Goal: Use online tool/utility: Utilize a website feature to perform a specific function

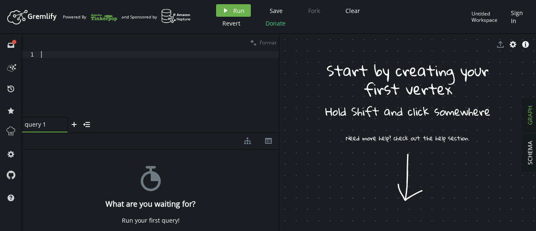
click at [162, 78] on div at bounding box center [159, 90] width 240 height 79
paste textarea "g.addV('person').property('id', '2').property('name', '[PERSON_NAME]').property…"
type textarea "g.addV('person').property('id', '2').property('name', '[PERSON_NAME]').property…"
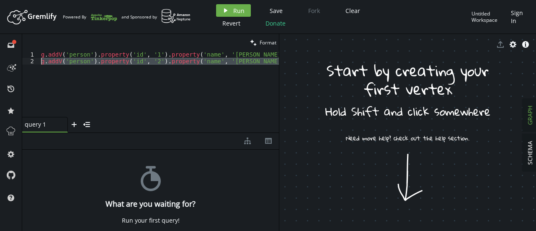
drag, startPoint x: 275, startPoint y: 61, endPoint x: 32, endPoint y: 61, distance: 243.4
click at [32, 61] on div "g.addV('person').property('id', '2').property('name', '[PERSON_NAME]').property…" at bounding box center [150, 84] width 257 height 66
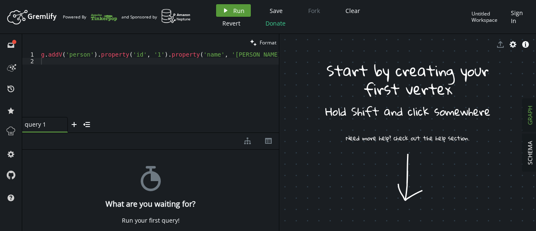
click at [232, 9] on button "play Run" at bounding box center [233, 10] width 35 height 13
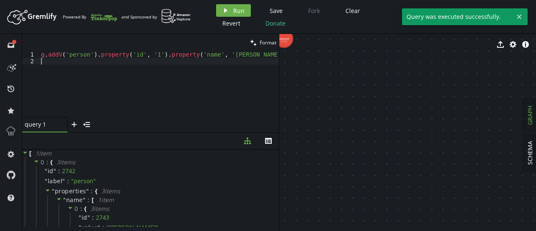
click at [154, 62] on div "g . addV ( 'person' ) . property ( 'id' , '1' ) . property ( 'name' , '[PERSON_…" at bounding box center [173, 89] width 268 height 76
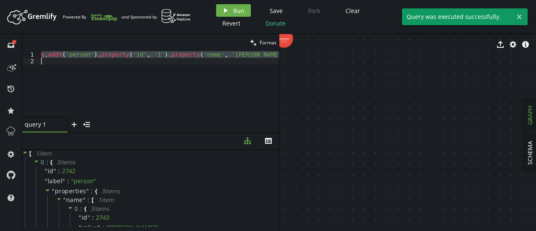
paste textarea "2').property('name', '[PERSON_NAME]').property('age', [DEMOGRAPHIC_DATA])"
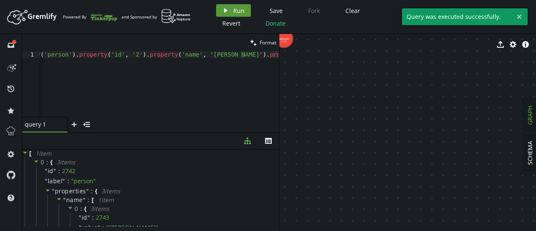
click at [234, 7] on span "Run" at bounding box center [238, 11] width 11 height 8
click at [152, 61] on div "g . addV ( 'person' ) . property ( 'id' , '2' ) . property ( 'name' , '[PERSON_…" at bounding box center [148, 89] width 261 height 76
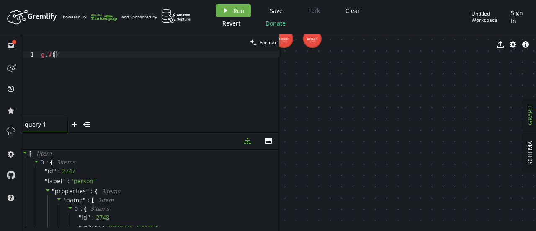
scroll to position [0, 16]
drag, startPoint x: 329, startPoint y: 54, endPoint x: 338, endPoint y: 111, distance: 58.0
click at [338, 111] on div "export cog info-sign person (2742) person (2747)" at bounding box center [407, 132] width 257 height 197
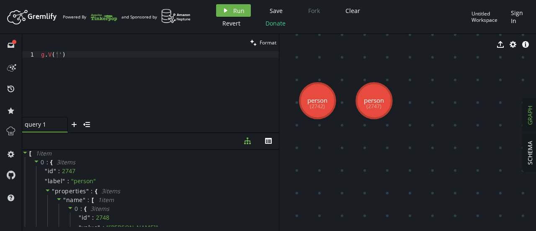
drag, startPoint x: 338, startPoint y: 111, endPoint x: 401, endPoint y: 203, distance: 111.7
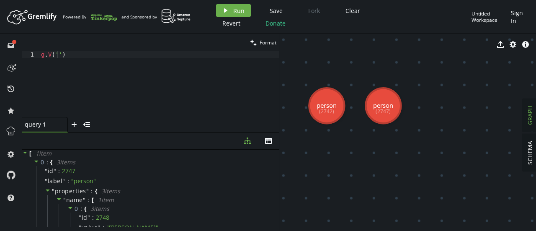
drag, startPoint x: 333, startPoint y: 129, endPoint x: 351, endPoint y: 138, distance: 20.4
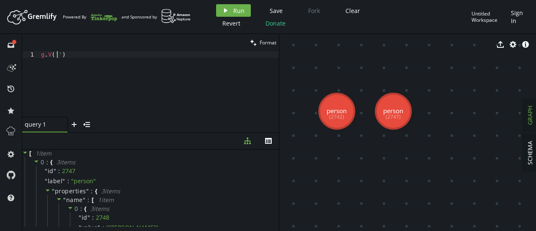
click at [57, 53] on div "g . V ( '' )" at bounding box center [159, 90] width 240 height 79
click at [230, 8] on button "play Run" at bounding box center [233, 10] width 35 height 13
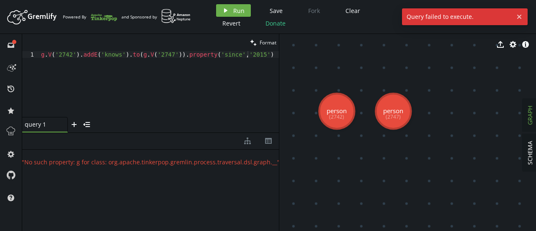
scroll to position [0, 0]
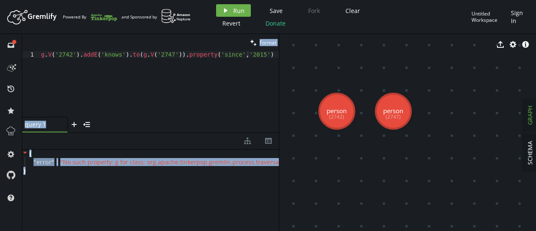
drag, startPoint x: 31, startPoint y: 173, endPoint x: 18, endPoint y: 149, distance: 27.4
click at [18, 149] on div "full-circle inbox history star cog help clean Format g.V('2742').addE('knows').…" at bounding box center [268, 132] width 536 height 197
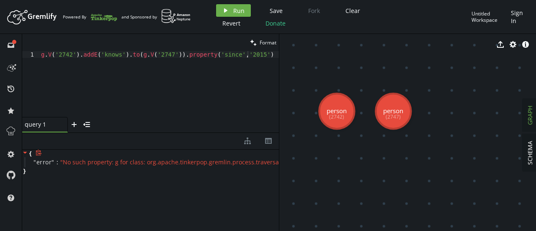
click at [26, 168] on div "{ " error " : " No such property: g for class: org.apache.tinkerpop.gremlin.pro…" at bounding box center [150, 162] width 257 height 25
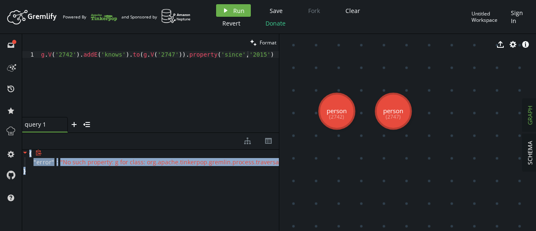
copy div "{ " error " : " No such property: g for class: org.apache.tinkerpop.gremlin.pro…"
drag, startPoint x: 28, startPoint y: 171, endPoint x: 25, endPoint y: 153, distance: 17.8
click at [25, 153] on div "{ " error " : " No such property: g for class: org.apache.tinkerpop.gremlin.pro…" at bounding box center [150, 162] width 257 height 25
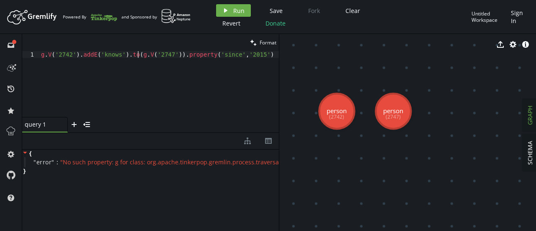
click at [137, 56] on div "g . V ( '2742' ) . addE ( 'knows' ) . to ( g . V ( '2747' )) . property ( 'sinc…" at bounding box center [159, 90] width 240 height 79
click at [232, 14] on button "play Run" at bounding box center [233, 10] width 35 height 13
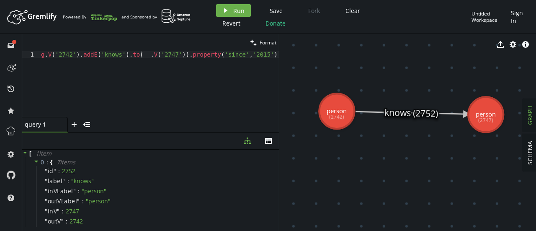
drag, startPoint x: 339, startPoint y: 191, endPoint x: 486, endPoint y: 115, distance: 165.5
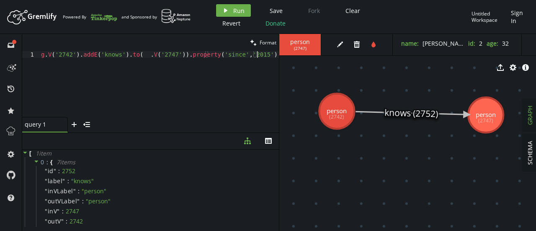
click at [235, 90] on div "g . V ( '2742' ) . addE ( 'knows' ) . to ( __ . V ( '2747' )) . property ( 'sin…" at bounding box center [159, 90] width 240 height 79
click at [223, 86] on div "g . V ( '2742' ) . addE ( 'knows' ) . to ( __ . V ( '2747' )) . property ( 'sin…" at bounding box center [159, 90] width 240 height 79
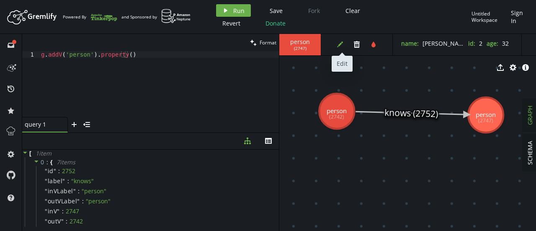
click at [339, 48] on button "edit" at bounding box center [340, 44] width 13 height 13
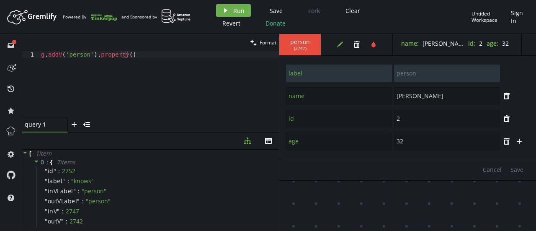
click at [326, 178] on div "Cancel Save" at bounding box center [407, 169] width 257 height 21
click at [123, 56] on div "g . addV ( 'person' ) . property ( )" at bounding box center [159, 90] width 240 height 79
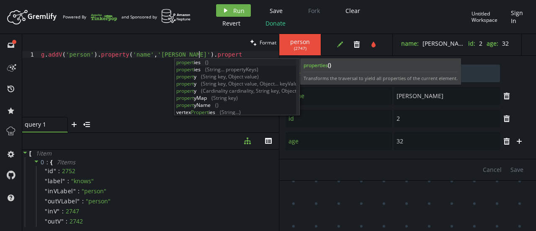
scroll to position [0, 161]
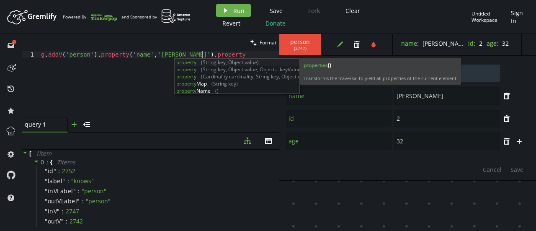
type textarea "g.addV('person').property('name','[PERSON_NAME]').property"
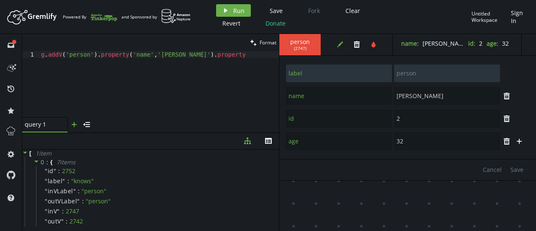
click at [71, 122] on icon "plus" at bounding box center [74, 124] width 7 height 7
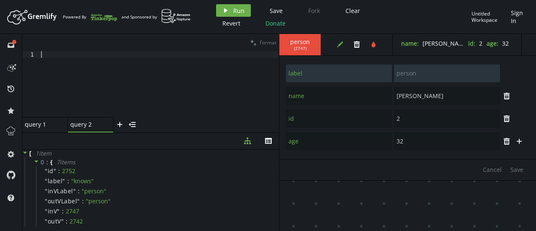
scroll to position [0, 0]
click at [62, 62] on div at bounding box center [159, 90] width 240 height 79
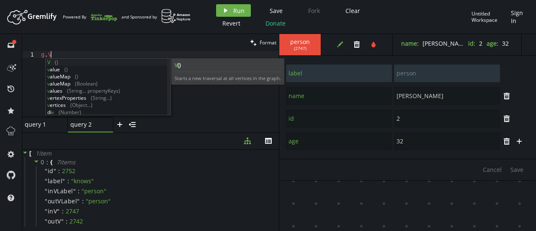
scroll to position [0, 13]
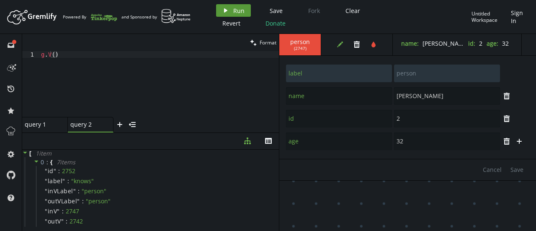
click at [235, 8] on span "Run" at bounding box center [238, 11] width 11 height 8
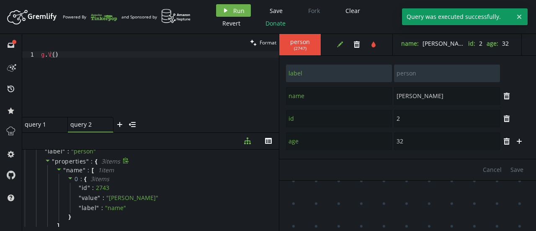
scroll to position [30, 0]
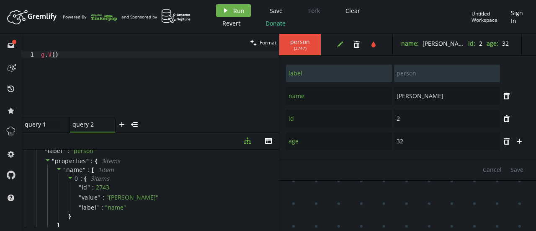
click at [42, 123] on div "query 1 query 1" at bounding box center [43, 125] width 36 height 8
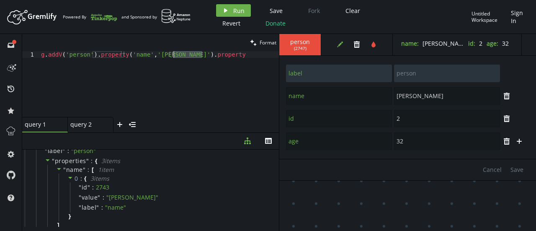
drag, startPoint x: 208, startPoint y: 54, endPoint x: 174, endPoint y: 54, distance: 33.5
click at [174, 54] on div "g . addV ( 'person' ) . property ( 'name' , '[PERSON_NAME]' ) . property" at bounding box center [159, 90] width 240 height 79
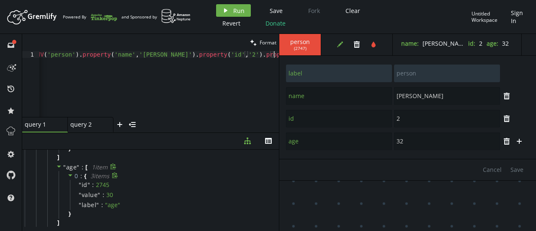
scroll to position [0, 18]
click at [230, 14] on button "play Run" at bounding box center [233, 10] width 35 height 13
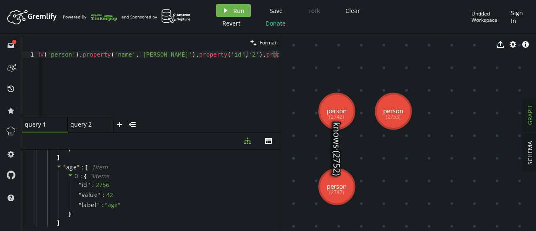
click at [140, 54] on div "g . addV ( 'person' ) . property ( 'name' , '[PERSON_NAME]' ) . property ( 'id'…" at bounding box center [150, 89] width 258 height 76
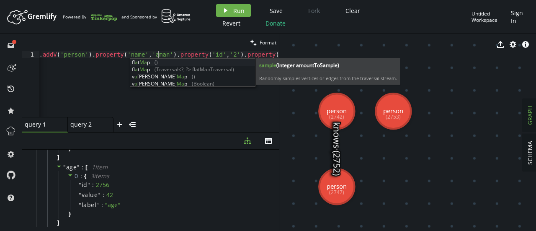
scroll to position [0, 122]
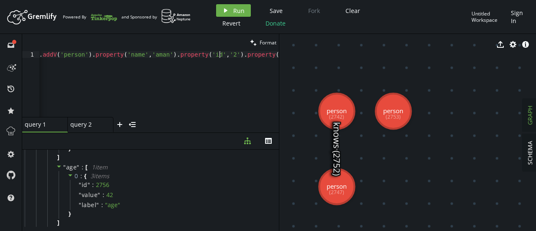
click at [218, 55] on div "g . addV ( 'person' ) . property ( 'name' , [GEOGRAPHIC_DATA]' ) . property ( '…" at bounding box center [161, 89] width 255 height 76
type textarea "g.addV('person').property('name','aman').property('id','4').property('age',[DEM…"
click at [227, 10] on icon "play" at bounding box center [225, 10] width 7 height 7
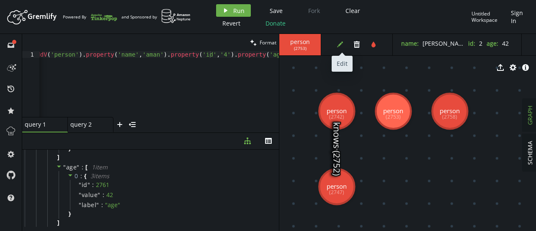
click at [343, 43] on icon "edit" at bounding box center [340, 44] width 7 height 7
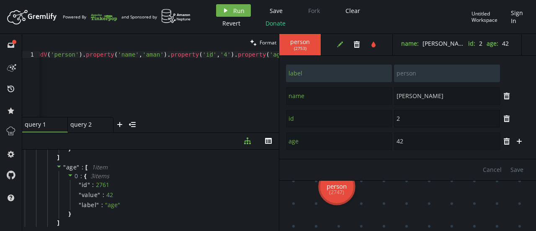
click at [406, 121] on input "2" at bounding box center [447, 119] width 106 height 18
type input "3"
click at [521, 168] on span "Save" at bounding box center [517, 169] width 13 height 8
type input "name"
type input "[PERSON_NAME]"
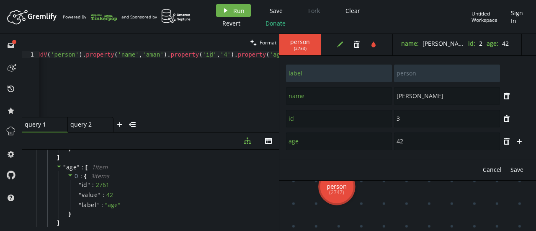
type input "label"
type input "person"
type input "3"
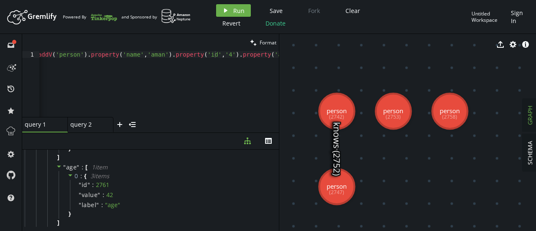
scroll to position [0, 0]
click at [84, 123] on div "query 2 query 2" at bounding box center [88, 125] width 36 height 8
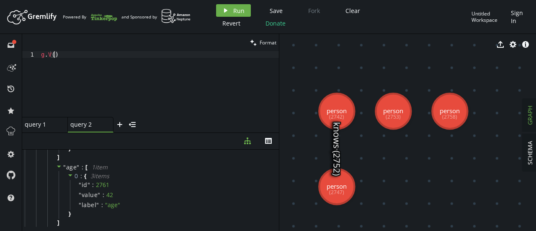
scroll to position [0, 16]
click at [53, 57] on div "g . V ( )" at bounding box center [159, 89] width 240 height 76
click at [230, 16] on button "play Run" at bounding box center [233, 10] width 35 height 13
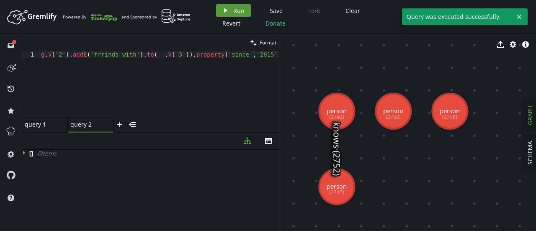
scroll to position [0, 0]
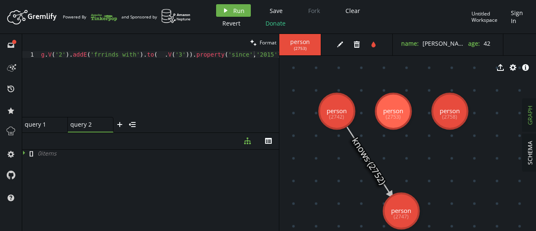
drag, startPoint x: 338, startPoint y: 181, endPoint x: 401, endPoint y: 211, distance: 70.1
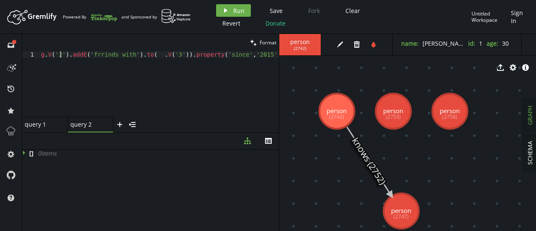
click at [61, 57] on div "g . V ( '2' ) . addE ( 'frrinds_with' ) . to ( __ . V ( '3' )) . property ( 'si…" at bounding box center [159, 90] width 240 height 79
click at [106, 54] on div "g . V ( '2747' ) . addE ( 'frrinds_with' ) . to ( __ . V ( '3' )) . property ( …" at bounding box center [159, 90] width 240 height 79
click at [180, 57] on div "g . V ( '2747' ) . addE ( 'friends_with' ) . to ( __ . V ( '3' )) . property ( …" at bounding box center [159, 90] width 240 height 79
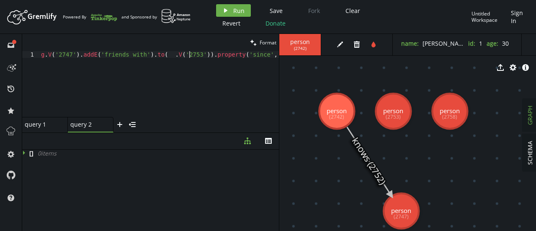
scroll to position [0, 148]
click at [237, 12] on span "Run" at bounding box center [238, 11] width 11 height 8
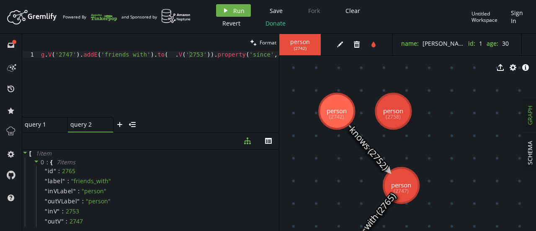
drag, startPoint x: 341, startPoint y: 177, endPoint x: 402, endPoint y: 185, distance: 61.2
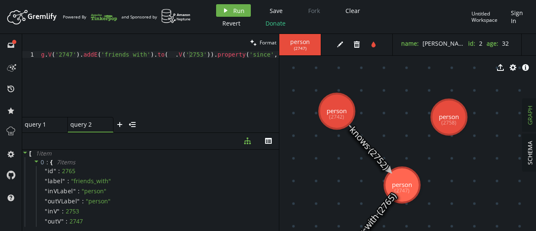
drag, startPoint x: 389, startPoint y: 114, endPoint x: 458, endPoint y: 121, distance: 69.1
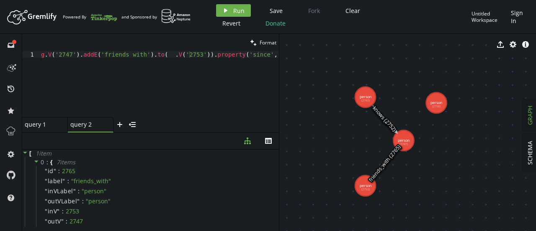
drag, startPoint x: 437, startPoint y: 193, endPoint x: 421, endPoint y: 158, distance: 38.6
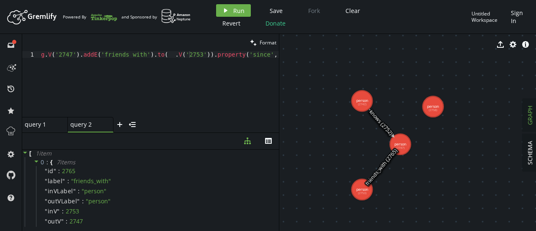
click at [64, 56] on div "g . V ( '2747' ) . addE ( 'friends_with' ) . to ( __ . V ( '2753' )) . property…" at bounding box center [160, 90] width 242 height 79
click at [186, 56] on div "g . V ( '2758' ) . addE ( 'friends_with' ) . to ( __ . V ( '2753' )) . property…" at bounding box center [160, 90] width 242 height 79
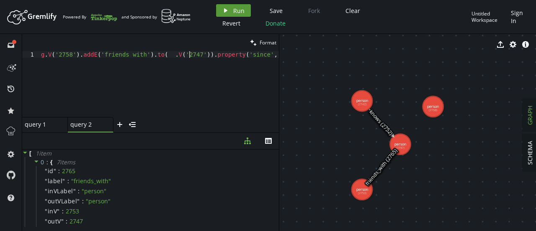
type textarea "g.V('2758').addE('friends_with').to(__.V('2747')).property('since','2015')"
click at [233, 10] on span "Run" at bounding box center [238, 11] width 11 height 8
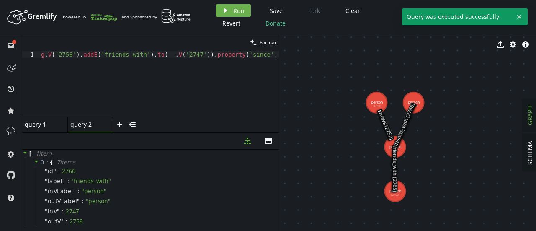
click at [399, 104] on text "friends_with (2766)" at bounding box center [405, 124] width 24 height 45
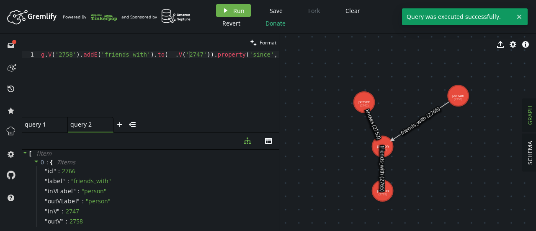
drag, startPoint x: 408, startPoint y: 101, endPoint x: 466, endPoint y: 93, distance: 58.7
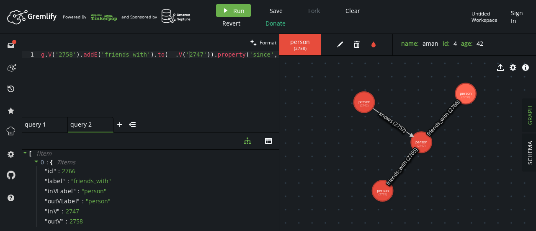
drag, startPoint x: 389, startPoint y: 145, endPoint x: 421, endPoint y: 142, distance: 31.9
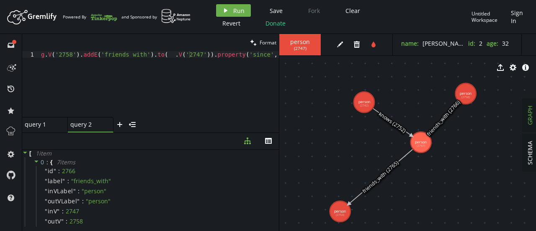
drag, startPoint x: 379, startPoint y: 193, endPoint x: 340, endPoint y: 211, distance: 42.7
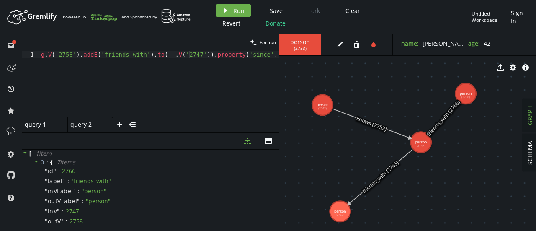
drag, startPoint x: 362, startPoint y: 100, endPoint x: 320, endPoint y: 104, distance: 42.1
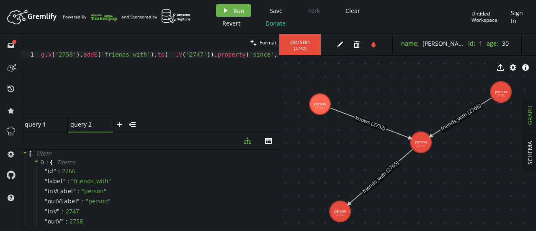
drag, startPoint x: 470, startPoint y: 93, endPoint x: 501, endPoint y: 92, distance: 30.6
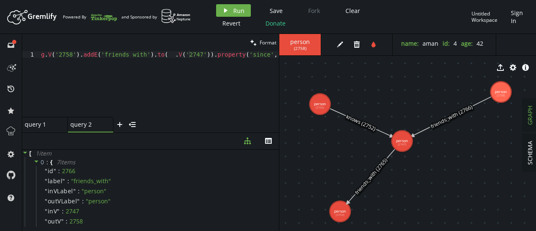
drag, startPoint x: 423, startPoint y: 140, endPoint x: 402, endPoint y: 141, distance: 20.5
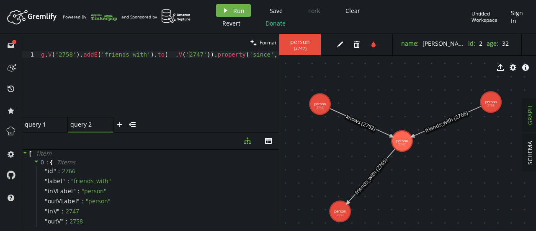
drag, startPoint x: 497, startPoint y: 98, endPoint x: 491, endPoint y: 102, distance: 7.2
click at [121, 126] on icon "plus" at bounding box center [119, 124] width 7 height 7
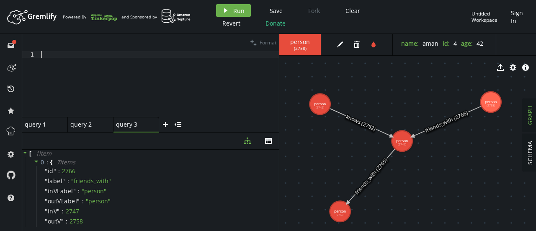
scroll to position [0, 0]
click at [61, 54] on div at bounding box center [159, 90] width 240 height 79
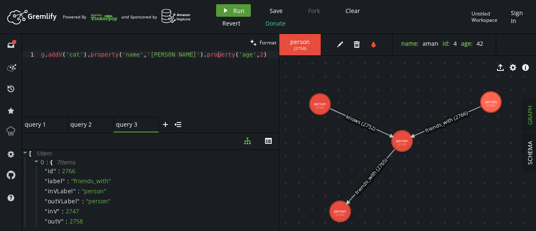
click at [223, 14] on button "play Run" at bounding box center [233, 10] width 35 height 13
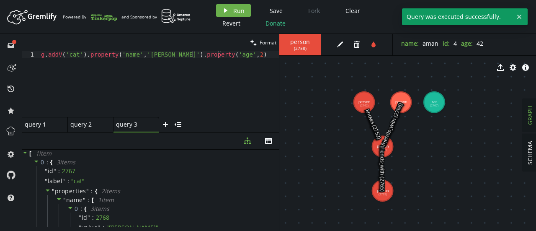
click at [151, 54] on div "g . addV ( 'cat' ) . property ( 'name' , '[PERSON_NAME]' ) . property ( 'age' ,…" at bounding box center [159, 90] width 240 height 79
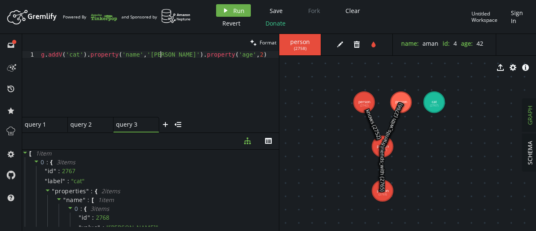
scroll to position [0, 119]
click at [220, 55] on div "g . addV ( 'cat' ) . property ( 'name' , '[PERSON_NAME]' ) . property ( 'age' ,…" at bounding box center [159, 90] width 240 height 79
click at [225, 4] on button "play Run" at bounding box center [233, 10] width 35 height 13
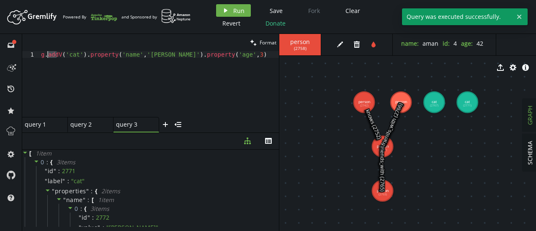
drag, startPoint x: 57, startPoint y: 54, endPoint x: 49, endPoint y: 54, distance: 8.4
click at [49, 54] on div "g . addV ( 'cat' ) . property ( 'name' , '[PERSON_NAME]' ) . property ( 'age' ,…" at bounding box center [159, 90] width 240 height 79
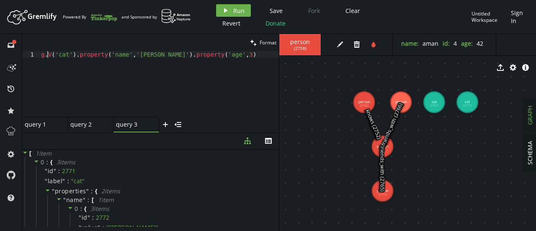
scroll to position [0, 173]
click at [75, 56] on div "g . V ( 'cat' ) . property ( 'name' , '[PERSON_NAME]' ) . property ( 'age' , [D…" at bounding box center [159, 90] width 240 height 79
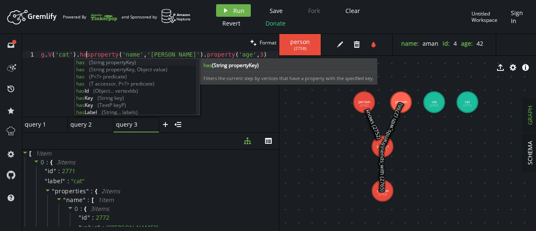
scroll to position [0, 45]
click at [96, 55] on div "g . V ( 'cat' ) . hasproperty ( 'name' , '[PERSON_NAME]' ) . property ( 'age' ,…" at bounding box center [159, 90] width 240 height 79
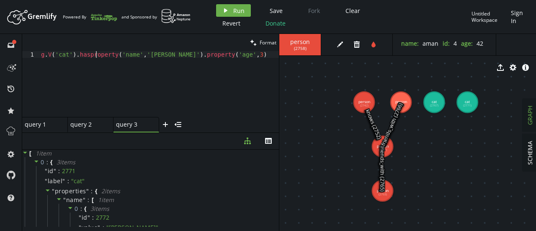
click at [96, 55] on div "g . V ( 'cat' ) . hasproperty ( 'name' , '[PERSON_NAME]' ) . property ( 'age' ,…" at bounding box center [159, 90] width 240 height 79
click at [96, 55] on div "g . V ( 'cat' ) . hasproperty ( 'name' , '[PERSON_NAME]' ) . property ( 'age' ,…" at bounding box center [159, 84] width 240 height 66
click at [109, 55] on div "g . V ( 'cat' ) . hasproperty ( 'name' , '[PERSON_NAME]' ) . property ( 'age' ,…" at bounding box center [159, 90] width 240 height 79
click at [111, 56] on div "g . V ( 'cat' ) . hasproperty ( 'name' , '[PERSON_NAME]' ) . property ( 'age' ,…" at bounding box center [159, 90] width 240 height 79
click at [184, 55] on div "g . V ( 'cat' ) . has ( 'name' , '[PERSON_NAME]' ) . property ( 'age' , [DEMOGR…" at bounding box center [159, 90] width 240 height 79
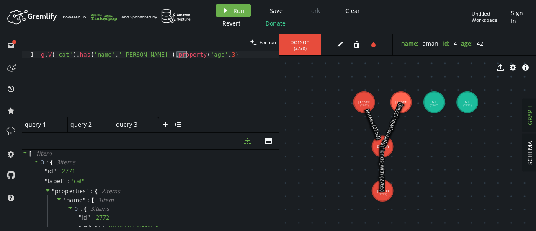
click at [184, 55] on div "g . V ( 'cat' ) . has ( 'name' , '[PERSON_NAME]' ) . property ( 'age' , [DEMOGR…" at bounding box center [159, 90] width 240 height 79
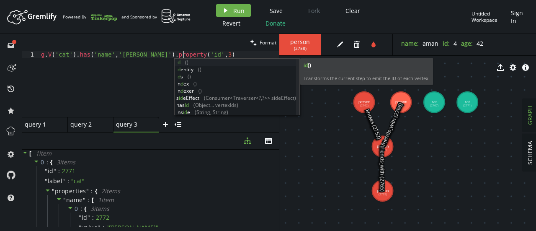
click at [194, 54] on div "g . V ( 'cat' ) . has ( 'name' , '[PERSON_NAME]' ) . property ( 'id' , 3 )" at bounding box center [159, 90] width 240 height 79
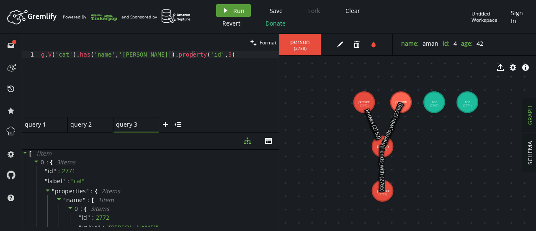
click at [234, 7] on span "Run" at bounding box center [238, 11] width 11 height 8
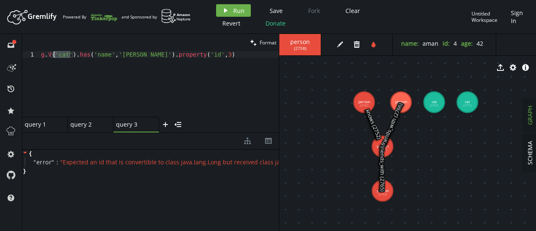
drag, startPoint x: 70, startPoint y: 55, endPoint x: 54, endPoint y: 54, distance: 15.1
click at [54, 54] on div "g . V ( 'cat' ) . has ( 'name' , '[PERSON_NAME]' ) . property ( 'id' , 3 )" at bounding box center [159, 90] width 240 height 79
click at [230, 8] on button "play Run" at bounding box center [233, 10] width 35 height 13
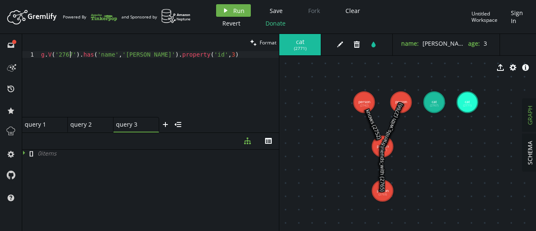
click at [69, 54] on div "g . V ( '2767' ) . has ( 'name' , '[PERSON_NAME]' ) . property ( 'id' , 3 )" at bounding box center [159, 90] width 240 height 79
click at [229, 11] on button "play Run" at bounding box center [233, 10] width 35 height 13
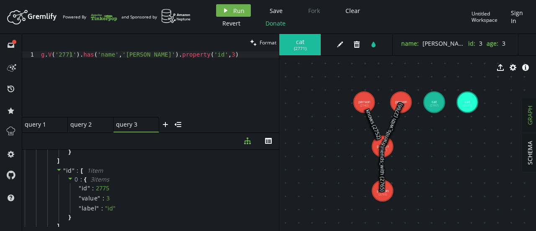
scroll to position [94, 0]
click at [69, 54] on div "g . V ( '2771' ) . has ( 'name' , '[PERSON_NAME]' ) . property ( 'id' , 3 )" at bounding box center [159, 90] width 240 height 79
click at [127, 53] on div "g . V ( '2767' ) . has ( 'name' , '[PERSON_NAME]' ) . property ( 'id' , 3 )" at bounding box center [159, 90] width 240 height 79
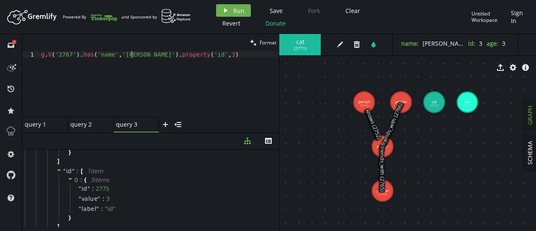
scroll to position [0, 93]
click at [194, 56] on div "g . V ( '2767' ) . has ( 'name' , '[PERSON_NAME]' ) . property ( 'id' , 3 )" at bounding box center [159, 90] width 240 height 79
click at [235, 9] on span "Run" at bounding box center [238, 11] width 11 height 8
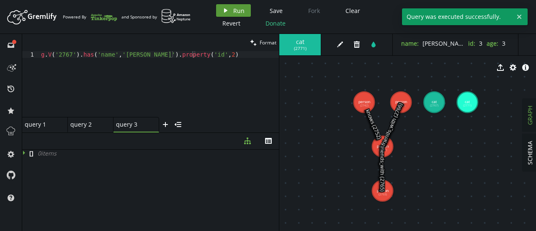
scroll to position [0, 0]
click at [121, 54] on div "g . V ( '2767' ) . has ( 'name' , '[PERSON_NAME]' ) . property ( 'id' , 2 )" at bounding box center [159, 90] width 240 height 79
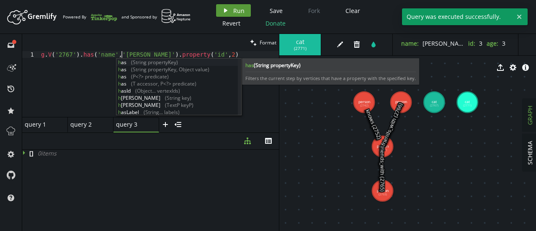
type textarea "g.V('2767').has('name','[PERSON_NAME]').property('id',2)"
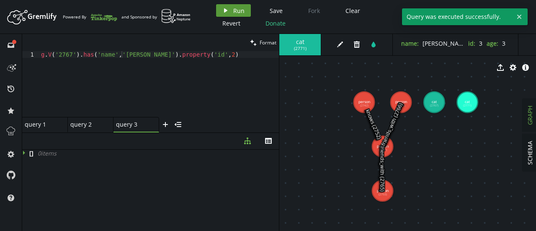
click at [230, 9] on button "play Run" at bounding box center [233, 10] width 35 height 13
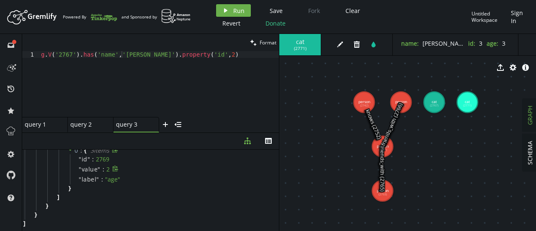
scroll to position [0, 0]
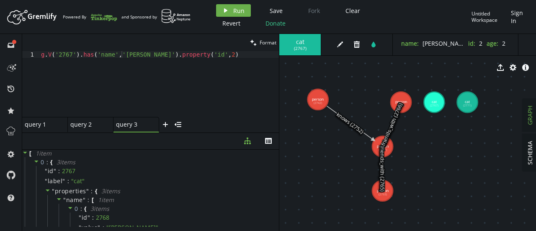
drag, startPoint x: 359, startPoint y: 102, endPoint x: 318, endPoint y: 99, distance: 41.6
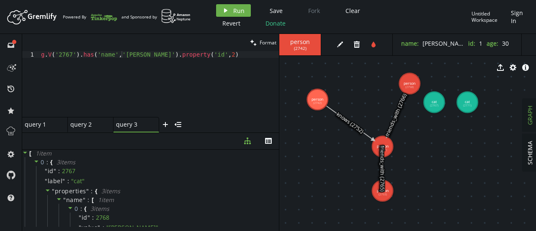
drag, startPoint x: 400, startPoint y: 98, endPoint x: 410, endPoint y: 83, distance: 18.6
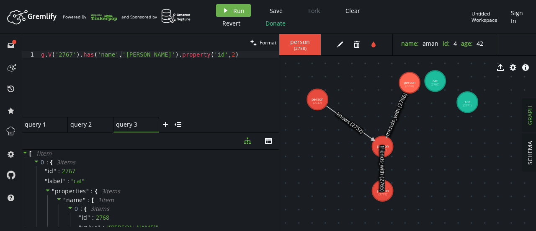
drag, startPoint x: 437, startPoint y: 99, endPoint x: 435, endPoint y: 81, distance: 18.5
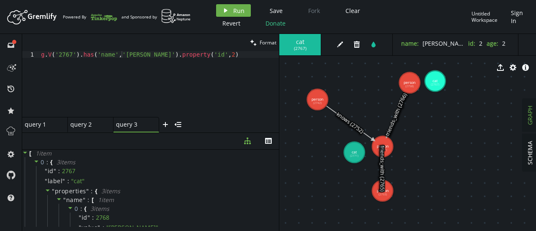
drag, startPoint x: 468, startPoint y: 103, endPoint x: 354, endPoint y: 152, distance: 123.5
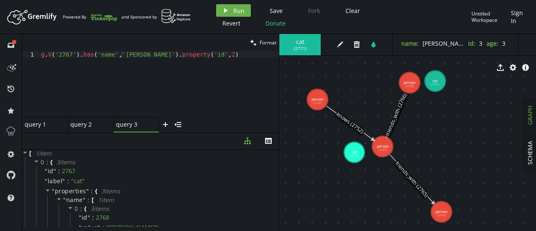
drag, startPoint x: 377, startPoint y: 195, endPoint x: 442, endPoint y: 211, distance: 66.5
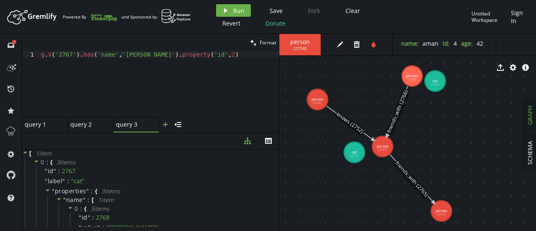
click at [167, 127] on icon "plus" at bounding box center [165, 124] width 7 height 7
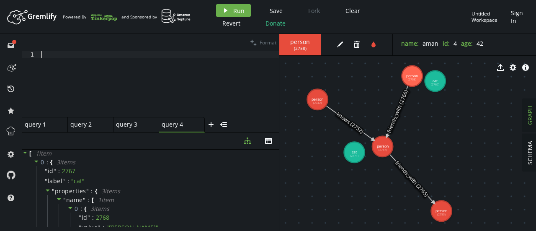
click at [73, 59] on div at bounding box center [159, 90] width 240 height 79
click at [232, 11] on button "play Run" at bounding box center [233, 10] width 35 height 13
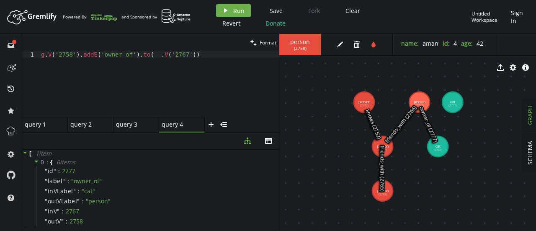
type textarea "g.V('2758').addE('owner_of').to(__.V('2767'))"
click at [187, 55] on div "g . V ( '2758' ) . addE ( 'owner_of' ) . to ( __ . V ( '2767' ))" at bounding box center [159, 90] width 240 height 79
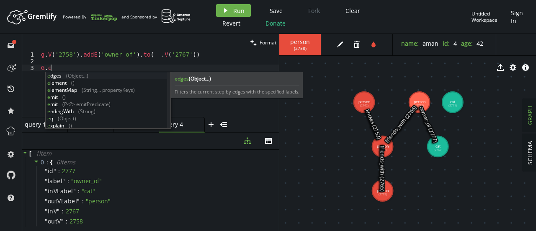
scroll to position [0, 6]
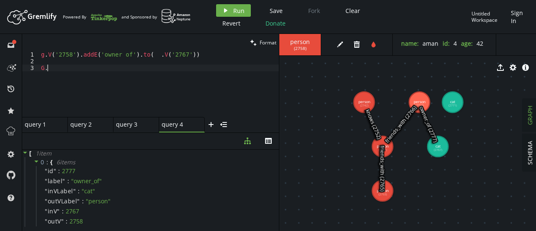
type textarea "G"
click at [235, 11] on span "Run" at bounding box center [238, 11] width 11 height 8
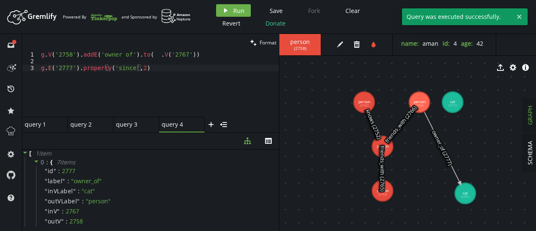
drag, startPoint x: 437, startPoint y: 148, endPoint x: 465, endPoint y: 193, distance: 53.5
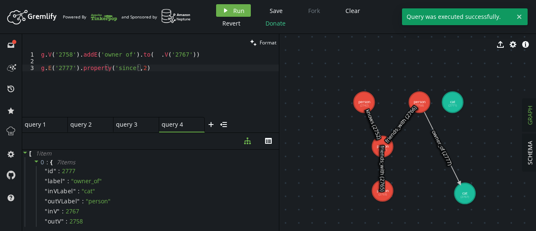
click at [444, 152] on icon at bounding box center [442, 147] width 36 height 71
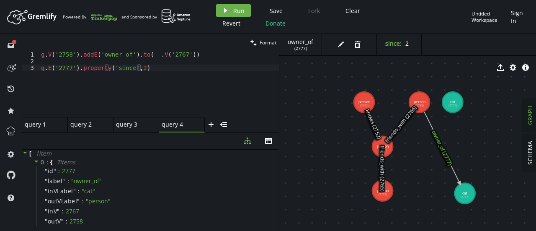
type textarea "g.V('2758').addE('owner_of').to(__.V('2767'))"
drag, startPoint x: 187, startPoint y: 57, endPoint x: 42, endPoint y: 52, distance: 145.5
click at [42, 52] on div "g . V ( '2758' ) . addE ( 'owner_of' ) . to ( __ . V ( '2767' )) g . E ( '2777'…" at bounding box center [159, 90] width 240 height 79
click at [53, 79] on div "g . E ( '2777' ) . property ( 'since' , 2 )" at bounding box center [159, 90] width 240 height 79
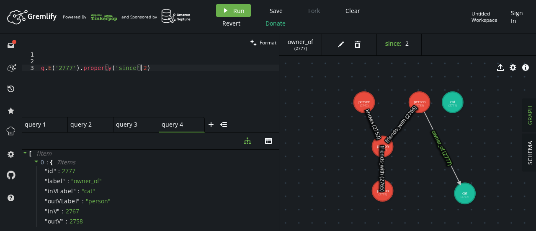
type textarea "g.E('2777').property('since',2)"
click at [53, 79] on div "g . E ( '2777' ) . property ( 'since' , 2 )" at bounding box center [159, 90] width 240 height 79
paste textarea "g.V('2758').addE('owner_of').to(__.V('2767'))"
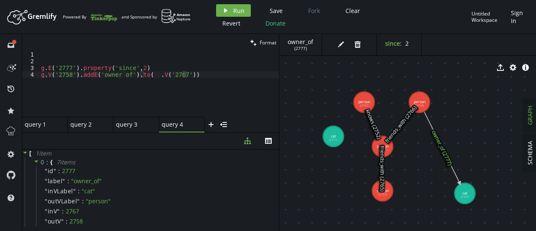
drag, startPoint x: 448, startPoint y: 105, endPoint x: 326, endPoint y: 139, distance: 126.8
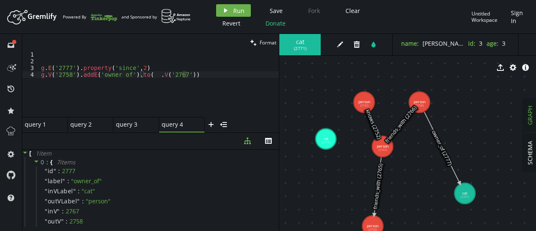
drag, startPoint x: 376, startPoint y: 196, endPoint x: 372, endPoint y: 226, distance: 30.0
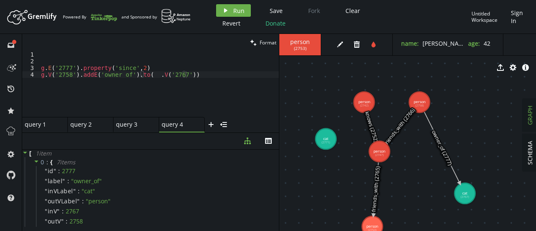
drag, startPoint x: 380, startPoint y: 144, endPoint x: 380, endPoint y: 151, distance: 7.5
click at [70, 75] on div "g . E ( '2777' ) . property ( 'since' , 2 ) g . V ( '2758' ) . addE ( 'owner_of…" at bounding box center [159, 90] width 240 height 79
click at [171, 75] on div "g . E ( '2777' ) . property ( 'since' , 2 ) g . V ( '2747' ) . addE ( 'owner_of…" at bounding box center [159, 90] width 240 height 79
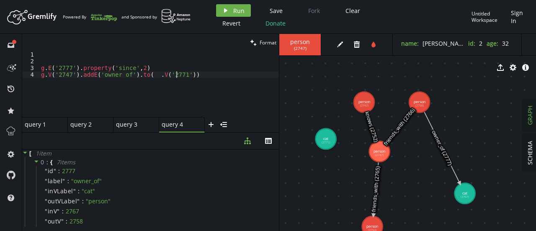
scroll to position [0, 135]
click at [236, 8] on span "Run" at bounding box center [238, 11] width 11 height 8
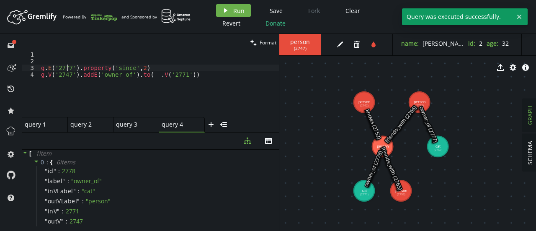
scroll to position [0, 99]
click at [68, 69] on div "g . E ( '2777' ) . property ( 'since' , 2 ) g . V ( '2747' ) . addE ( 'owner_of…" at bounding box center [159, 90] width 240 height 79
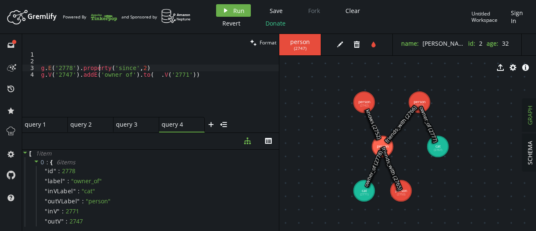
click at [98, 69] on div "g . E ( '2778' ) . property ( 'since' , 2 ) g . V ( '2747' ) . addE ( 'owner_of…" at bounding box center [159, 90] width 240 height 79
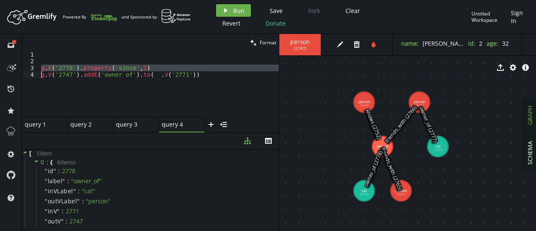
click at [98, 69] on div "g . E ( '2778' ) . property ( 'since' , 2 ) g . V ( '2747' ) . addE ( 'owner_of…" at bounding box center [159, 90] width 240 height 79
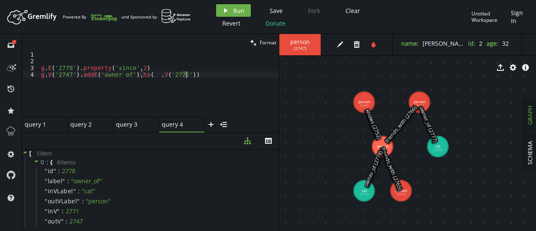
click at [98, 81] on div "g . E ( '2778' ) . property ( 'since' , 2 ) g . V ( '2747' ) . addE ( 'owner_of…" at bounding box center [159, 90] width 240 height 79
type textarea "g.V('2747').addE('owner_of').to(__.V('2771'))"
paste textarea
click at [233, 10] on span "Run" at bounding box center [238, 11] width 11 height 8
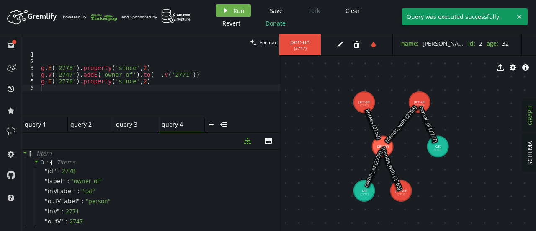
type textarea "g.E('2778').property('since',2)"
drag, startPoint x: 145, startPoint y: 66, endPoint x: 39, endPoint y: 67, distance: 106.0
click at [39, 67] on div "g.E('2778').property('since',2) 1 2 3 4 5 6 g . E ( '2778' ) . property ( 'sinc…" at bounding box center [150, 84] width 257 height 66
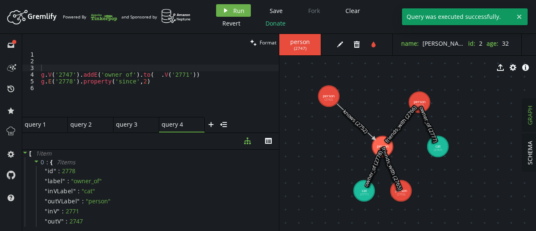
drag, startPoint x: 363, startPoint y: 104, endPoint x: 328, endPoint y: 96, distance: 35.9
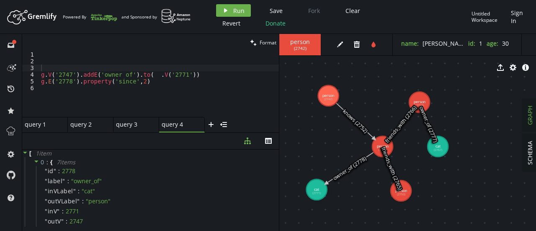
drag, startPoint x: 358, startPoint y: 197, endPoint x: 311, endPoint y: 188, distance: 47.9
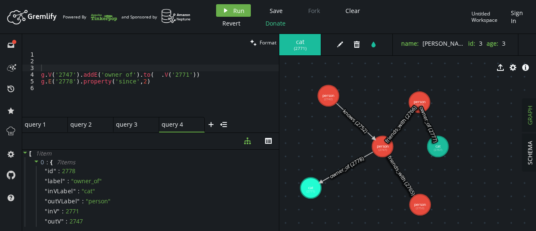
drag, startPoint x: 403, startPoint y: 194, endPoint x: 420, endPoint y: 204, distance: 20.1
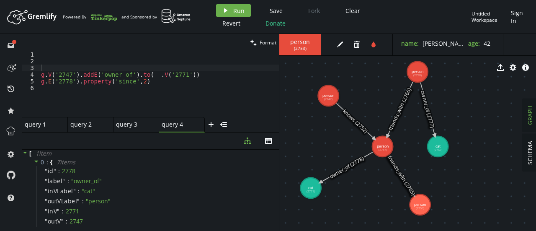
drag, startPoint x: 421, startPoint y: 103, endPoint x: 418, endPoint y: 72, distance: 32.1
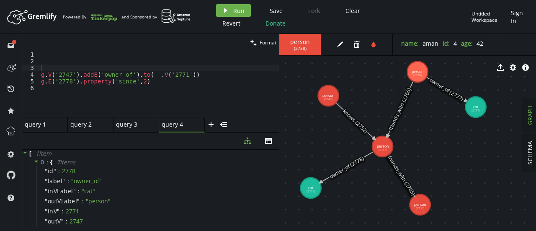
drag, startPoint x: 432, startPoint y: 151, endPoint x: 476, endPoint y: 107, distance: 62.2
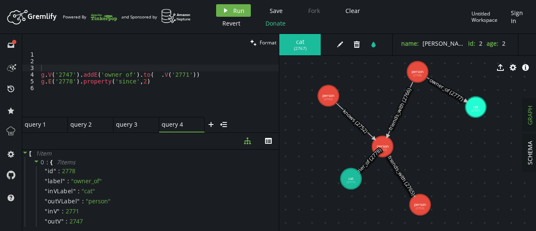
drag, startPoint x: 308, startPoint y: 190, endPoint x: 351, endPoint y: 178, distance: 44.2
drag, startPoint x: 351, startPoint y: 178, endPoint x: 354, endPoint y: 187, distance: 9.2
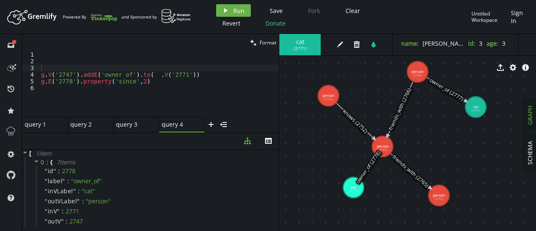
drag, startPoint x: 421, startPoint y: 203, endPoint x: 455, endPoint y: 202, distance: 33.6
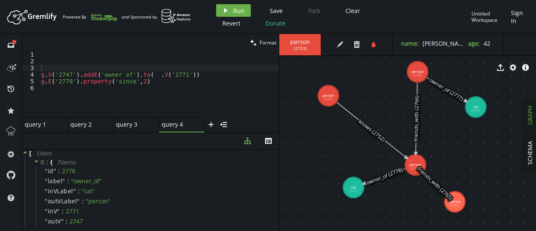
drag, startPoint x: 386, startPoint y: 149, endPoint x: 417, endPoint y: 166, distance: 35.8
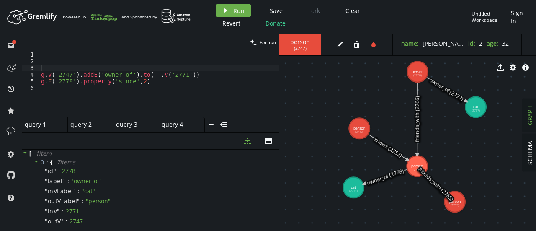
drag, startPoint x: 333, startPoint y: 94, endPoint x: 360, endPoint y: 129, distance: 43.9
drag, startPoint x: 420, startPoint y: 68, endPoint x: 435, endPoint y: 83, distance: 21.0
click at [435, 83] on div "person ( 2742 ) edit trash tint name : [PERSON_NAME] id : 1 age : [DEMOGRAPHIC_…" at bounding box center [407, 132] width 257 height 197
drag, startPoint x: 411, startPoint y: 64, endPoint x: 417, endPoint y: 76, distance: 12.9
click at [417, 76] on div "export cog info-sign" at bounding box center [407, 67] width 257 height 21
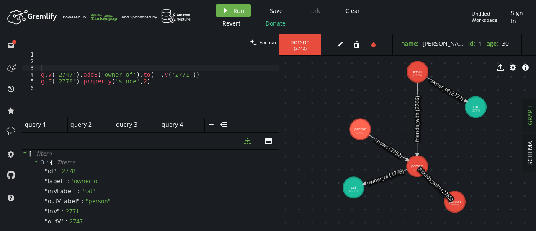
drag, startPoint x: 417, startPoint y: 76, endPoint x: 419, endPoint y: 85, distance: 9.6
click at [419, 85] on div "person ( 2742 ) edit trash tint name : [PERSON_NAME] id : 1 age : [DEMOGRAPHIC_…" at bounding box center [407, 132] width 257 height 197
drag, startPoint x: 416, startPoint y: 65, endPoint x: 414, endPoint y: 76, distance: 11.1
click at [414, 76] on div "export cog info-sign" at bounding box center [407, 67] width 257 height 21
drag, startPoint x: 421, startPoint y: 75, endPoint x: 419, endPoint y: 88, distance: 12.6
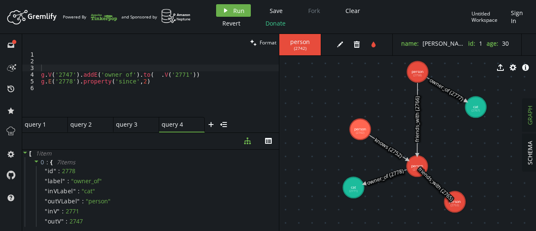
click at [419, 88] on div "person ( 2742 ) edit trash tint name : [PERSON_NAME] id : 1 age : [DEMOGRAPHIC_…" at bounding box center [407, 132] width 257 height 197
drag, startPoint x: 472, startPoint y: 106, endPoint x: 480, endPoint y: 108, distance: 8.6
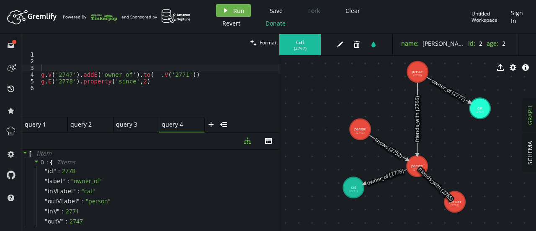
drag, startPoint x: 419, startPoint y: 77, endPoint x: 411, endPoint y: 92, distance: 17.1
click at [411, 92] on div "cat ( 2767 ) edit trash tint name : [PERSON_NAME] id : 2 age : [DEMOGRAPHIC_DAT…" at bounding box center [407, 132] width 257 height 197
drag, startPoint x: 366, startPoint y: 129, endPoint x: 349, endPoint y: 135, distance: 18.0
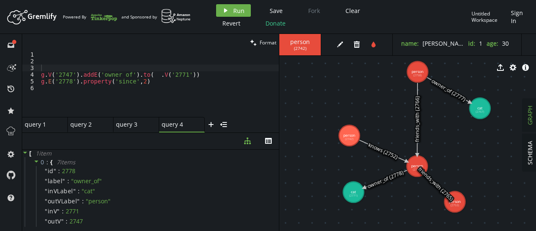
drag, startPoint x: 352, startPoint y: 185, endPoint x: 354, endPoint y: 194, distance: 9.6
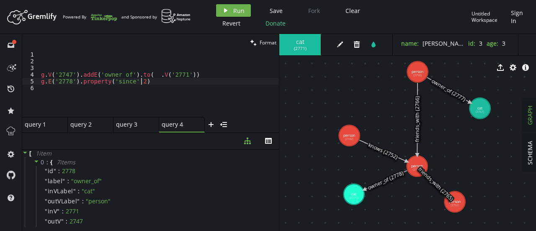
click at [142, 84] on div "g . V ( '2747' ) . addE ( 'owner_of' ) . to ( __ . V ( '2771' )) g . E ( '2778'…" at bounding box center [159, 90] width 240 height 79
click at [94, 125] on div "query 2 query 2" at bounding box center [88, 125] width 36 height 8
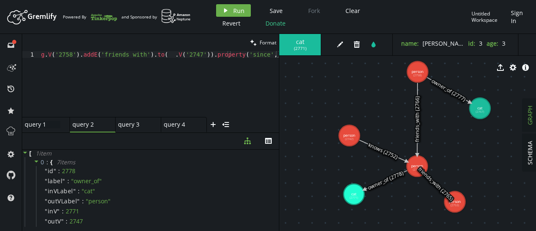
click at [45, 126] on div "query 1 query 1" at bounding box center [43, 125] width 36 height 8
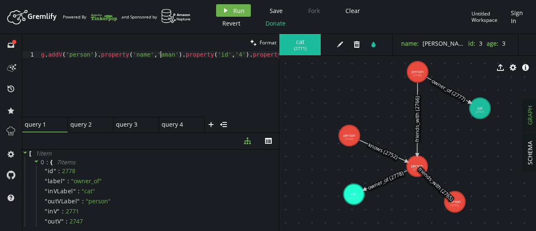
click at [160, 54] on div "g . addV ( 'person' ) . property ( 'name' , [GEOGRAPHIC_DATA]' ) . property ( '…" at bounding box center [166, 89] width 255 height 76
click at [227, 54] on div "g . addV ( 'person' ) . property ( 'name' , [GEOGRAPHIC_DATA][PERSON_NAME]' ) .…" at bounding box center [168, 89] width 258 height 76
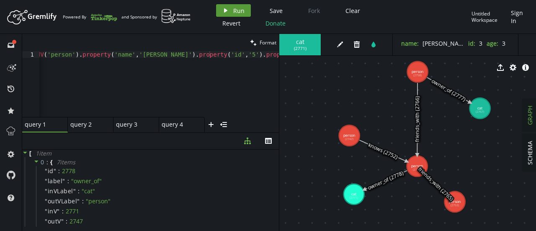
click at [229, 10] on button "play Run" at bounding box center [233, 10] width 35 height 13
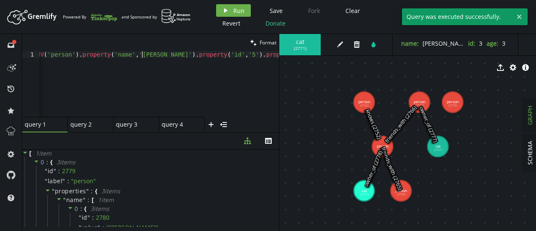
click at [142, 51] on div "g . addV ( 'person' ) . property ( 'name' , [GEOGRAPHIC_DATA][PERSON_NAME]' ) .…" at bounding box center [150, 89] width 258 height 76
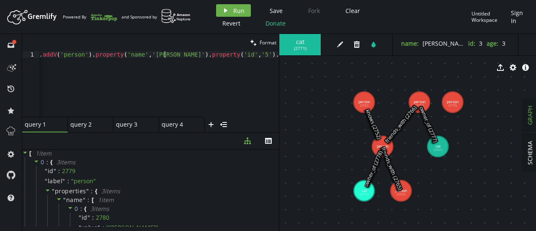
scroll to position [0, 129]
click at [226, 57] on div "g . addV ( 'person' ) . property ( 'name' , '[PERSON_NAME]' ) . property ( 'id'…" at bounding box center [164, 89] width 261 height 76
click at [275, 53] on div at bounding box center [277, 53] width 4 height 4
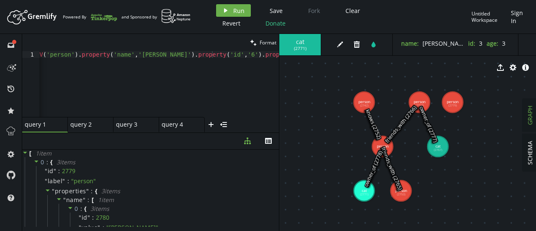
click at [275, 53] on div at bounding box center [277, 53] width 4 height 4
click at [273, 54] on div "g . addV ( 'person' ) . property ( 'name' , '[PERSON_NAME]' ) . property ( 'id'…" at bounding box center [150, 89] width 261 height 76
click at [273, 54] on div "g . addV ( 'person' ) . property ( 'name' , '[PERSON_NAME]' ) . property ( 'id'…" at bounding box center [148, 89] width 261 height 76
click at [273, 54] on div "g . addV ( 'person' ) . property ( 'name' , '[PERSON_NAME]' ) . property ( 'id'…" at bounding box center [159, 84] width 240 height 66
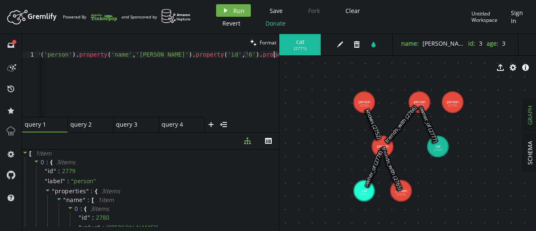
click at [273, 54] on div "g . addV ( 'person' ) . property ( 'name' , '[PERSON_NAME]' ) . property ( 'id'…" at bounding box center [148, 89] width 261 height 76
click at [273, 54] on div "g . addV ( 'person' ) . property ( 'name' , '[PERSON_NAME]' ) . property ( 'id'…" at bounding box center [159, 84] width 240 height 66
click at [240, 11] on span "Run" at bounding box center [238, 11] width 11 height 8
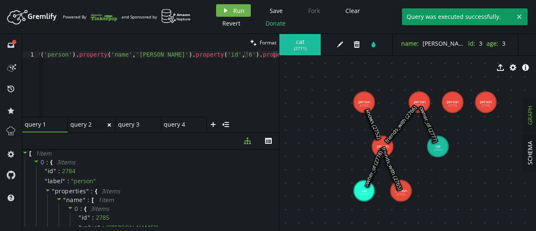
click at [85, 123] on div "query 2 query 2" at bounding box center [88, 125] width 36 height 8
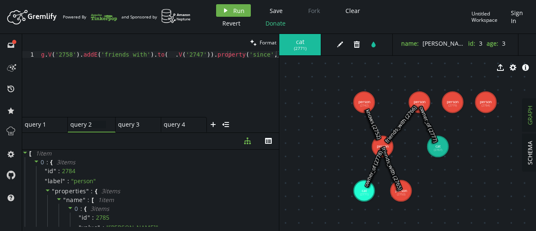
scroll to position [0, 0]
click at [70, 54] on div "g . V ( '2758' ) . addE ( 'friends_with' ) . to ( __ . V ( '2747' )) . property…" at bounding box center [160, 89] width 242 height 76
click at [182, 54] on div "g . V ( '2778' ) . addE ( 'friends_with' ) . to ( __ . V ( '2747' )) . property…" at bounding box center [160, 90] width 242 height 79
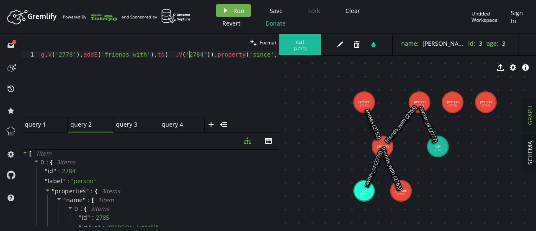
scroll to position [0, 148]
click at [234, 12] on span "Run" at bounding box center [238, 11] width 11 height 8
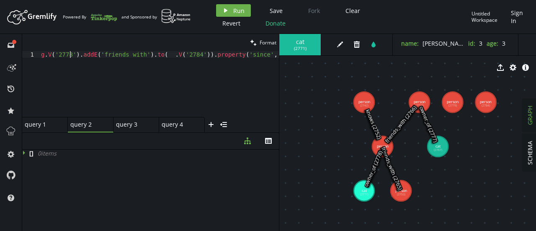
click at [68, 55] on div "g . V ( '2778' ) . addE ( 'friends_with' ) . to ( __ . V ( '2784' )) . property…" at bounding box center [160, 90] width 242 height 79
type textarea "g.V('2779').addE('friends_with').to(__.V('2784')).property('since','2015')"
click at [229, 8] on button "play Run" at bounding box center [233, 10] width 35 height 13
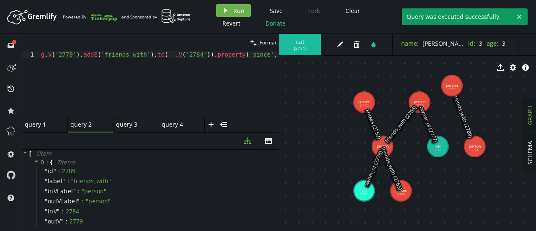
drag, startPoint x: 469, startPoint y: 99, endPoint x: 452, endPoint y: 85, distance: 22.0
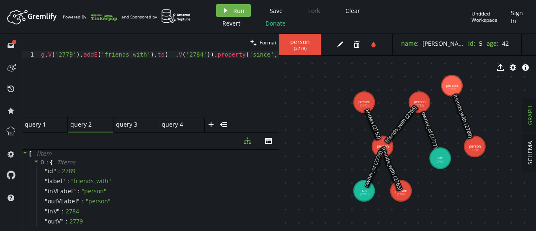
drag, startPoint x: 443, startPoint y: 149, endPoint x: 440, endPoint y: 158, distance: 9.6
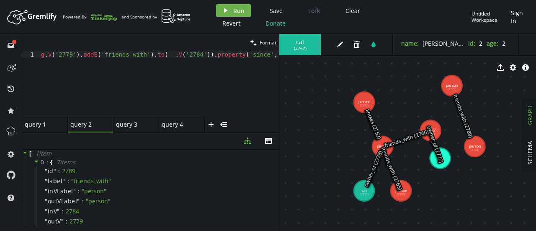
drag, startPoint x: 421, startPoint y: 102, endPoint x: 429, endPoint y: 129, distance: 28.1
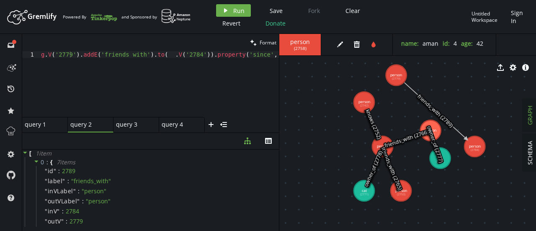
drag, startPoint x: 449, startPoint y: 90, endPoint x: 395, endPoint y: 74, distance: 55.9
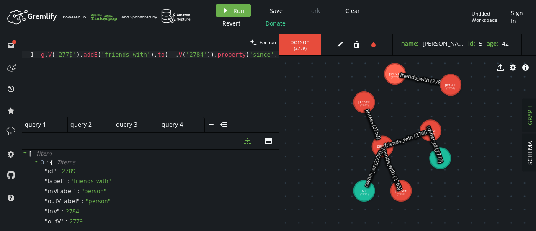
drag, startPoint x: 474, startPoint y: 150, endPoint x: 451, endPoint y: 85, distance: 69.8
drag, startPoint x: 395, startPoint y: 77, endPoint x: 380, endPoint y: 76, distance: 14.7
click at [380, 76] on div "export cog info-sign" at bounding box center [407, 67] width 257 height 21
drag, startPoint x: 390, startPoint y: 71, endPoint x: 379, endPoint y: 72, distance: 11.7
click at [379, 72] on div "export cog info-sign" at bounding box center [407, 67] width 257 height 21
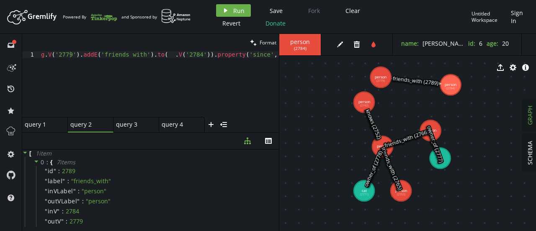
drag, startPoint x: 394, startPoint y: 80, endPoint x: 380, endPoint y: 77, distance: 13.8
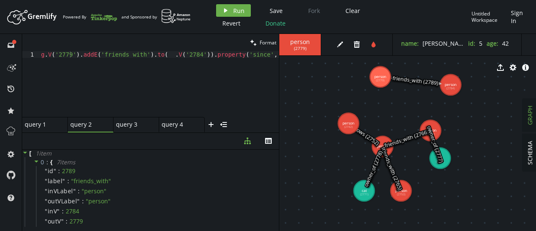
drag, startPoint x: 367, startPoint y: 102, endPoint x: 349, endPoint y: 123, distance: 28.2
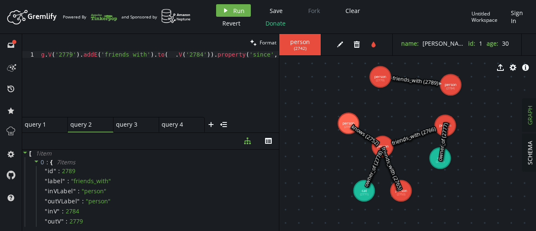
drag, startPoint x: 435, startPoint y: 129, endPoint x: 446, endPoint y: 125, distance: 11.4
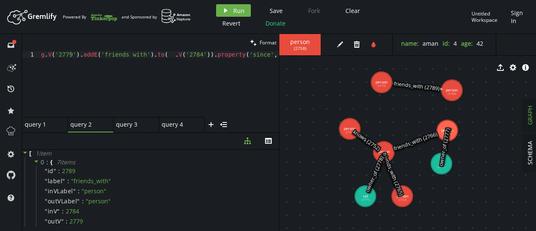
drag, startPoint x: 442, startPoint y: 160, endPoint x: 446, endPoint y: 172, distance: 12.3
click at [446, 167] on text "owner_of (2777)" at bounding box center [445, 146] width 14 height 39
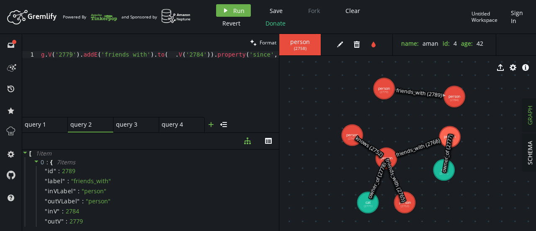
click at [213, 124] on icon "plus" at bounding box center [211, 124] width 7 height 7
click at [176, 129] on div "query 4 small-cross" at bounding box center [182, 125] width 46 height 16
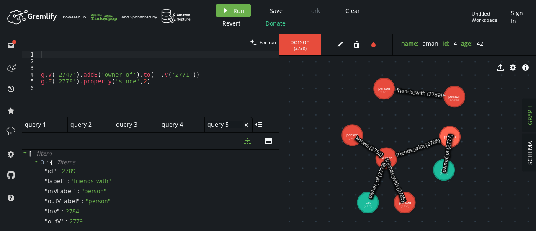
click at [215, 124] on div "query 5 query 5" at bounding box center [225, 125] width 36 height 8
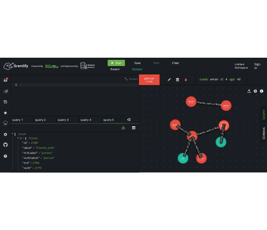
scroll to position [0, 0]
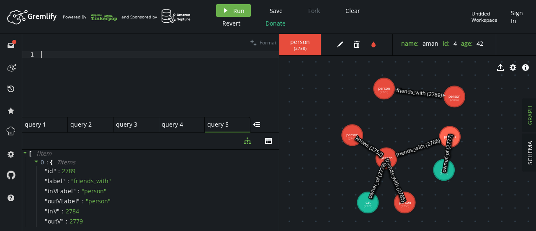
click at [134, 74] on div at bounding box center [159, 90] width 240 height 79
drag, startPoint x: 134, startPoint y: 74, endPoint x: 165, endPoint y: 67, distance: 31.8
click at [165, 67] on div at bounding box center [159, 90] width 240 height 79
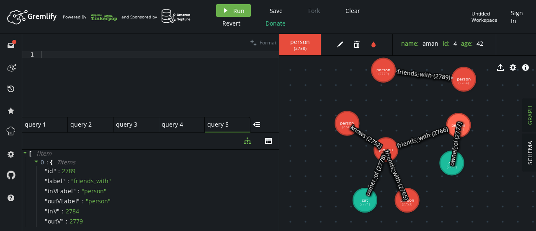
drag, startPoint x: 392, startPoint y: 124, endPoint x: 392, endPoint y: 111, distance: 13.4
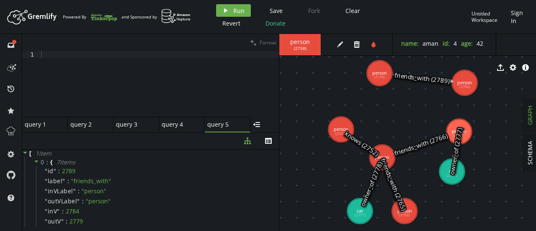
drag, startPoint x: 392, startPoint y: 111, endPoint x: 389, endPoint y: 115, distance: 5.7
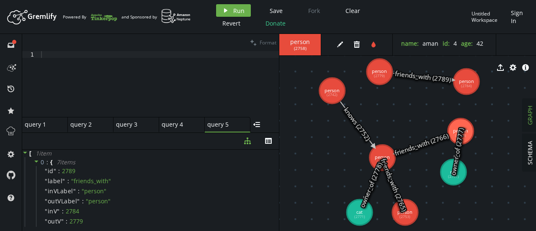
drag, startPoint x: 343, startPoint y: 122, endPoint x: 334, endPoint y: 90, distance: 32.5
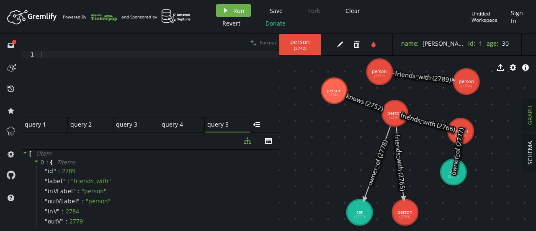
drag, startPoint x: 385, startPoint y: 145, endPoint x: 395, endPoint y: 113, distance: 33.9
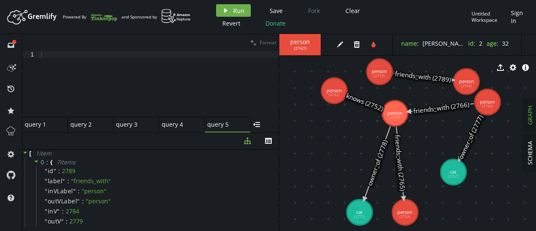
drag, startPoint x: 471, startPoint y: 129, endPoint x: 488, endPoint y: 102, distance: 31.6
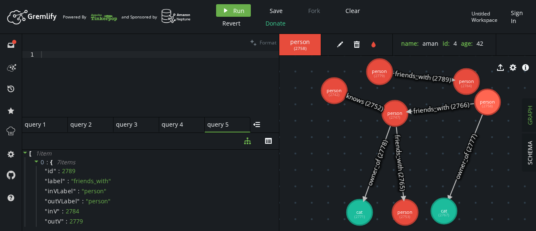
drag, startPoint x: 458, startPoint y: 175, endPoint x: 444, endPoint y: 211, distance: 38.2
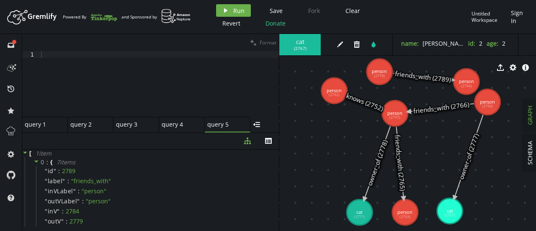
drag, startPoint x: 444, startPoint y: 211, endPoint x: 450, endPoint y: 211, distance: 5.9
click at [285, 8] on button "Save" at bounding box center [277, 10] width 26 height 13
click at [518, 15] on span "Sign In" at bounding box center [518, 17] width 15 height 16
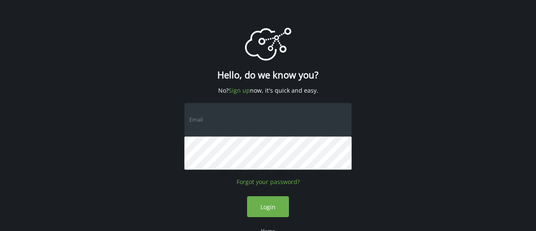
click at [272, 124] on input "text" at bounding box center [268, 120] width 168 height 34
click at [341, 182] on div "logo Created with Sketch. Hello, do we know you? No? Sign up now, it's quick an…" at bounding box center [268, 136] width 168 height 272
click at [287, 181] on link "Forgot your password?" at bounding box center [268, 182] width 63 height 8
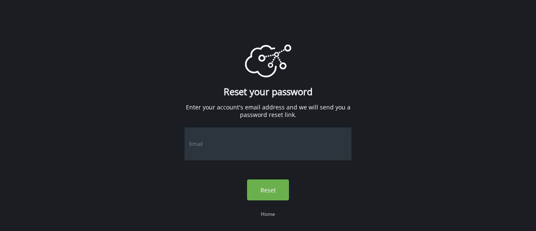
click at [277, 145] on input "text" at bounding box center [268, 144] width 168 height 34
click at [171, 200] on div "logo Created with Sketch. Reset your password Enter your account's email addres…" at bounding box center [268, 136] width 536 height 272
click at [267, 214] on link "Home" at bounding box center [268, 213] width 14 height 7
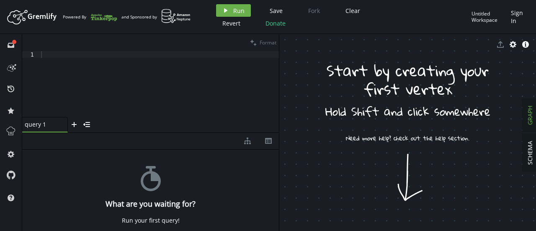
click at [246, 119] on div "query 1 small-cross plus menu-closed" at bounding box center [150, 125] width 257 height 16
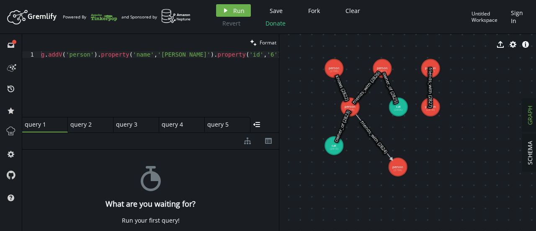
drag, startPoint x: 367, startPoint y: 147, endPoint x: 399, endPoint y: 167, distance: 37.8
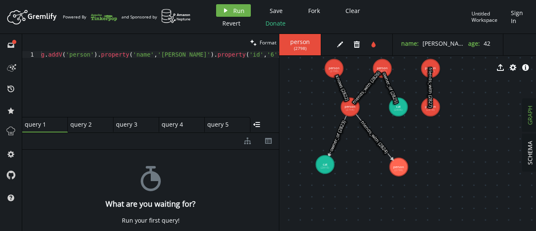
drag, startPoint x: 330, startPoint y: 147, endPoint x: 325, endPoint y: 164, distance: 17.8
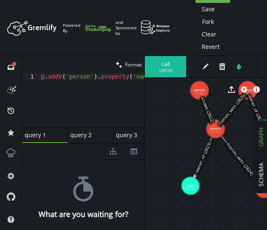
type textarea "g.addV('person').property('name','[PERSON_NAME]').property('id','6').property('…"
click at [84, 93] on div "g . addV ( 'person' ) . property ( 'name' , '[PERSON_NAME]' ) . property ( 'id'…" at bounding box center [13, 103] width 261 height 61
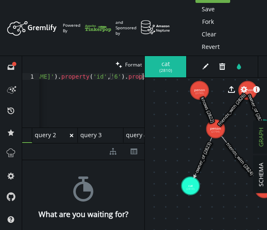
scroll to position [0, 118]
click at [113, 133] on div "query 5 query 5" at bounding box center [108, 136] width 36 height 8
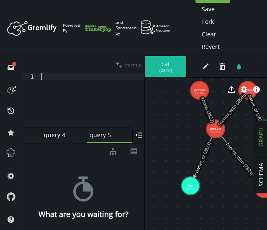
click at [65, 81] on div at bounding box center [91, 105] width 105 height 65
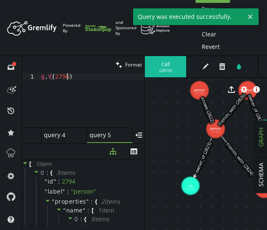
click at [66, 78] on div "g . V ( 2794 )" at bounding box center [91, 105] width 105 height 65
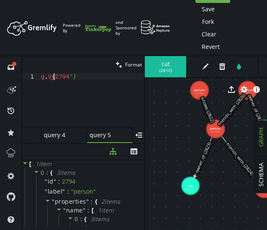
scroll to position [0, 16]
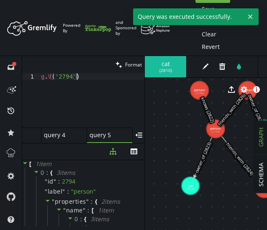
click at [80, 77] on div "g . V ( '2794' )" at bounding box center [91, 105] width 105 height 65
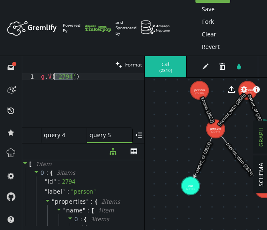
drag, startPoint x: 73, startPoint y: 77, endPoint x: 55, endPoint y: 74, distance: 17.8
click at [55, 74] on div "g . V ( '2794' )" at bounding box center [91, 105] width 105 height 65
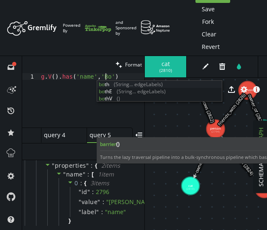
scroll to position [0, 67]
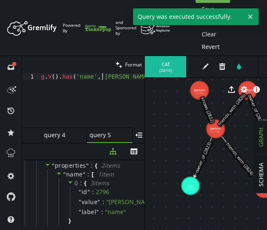
click at [101, 78] on div "g . V ( ) . has ( 'name' , '[PERSON_NAME]' )" at bounding box center [91, 105] width 105 height 65
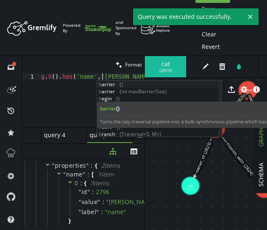
scroll to position [0, 62]
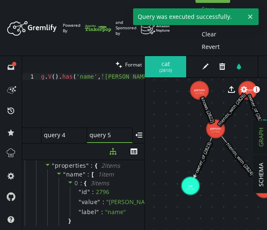
click at [217, 3] on button "Save" at bounding box center [209, 9] width 26 height 13
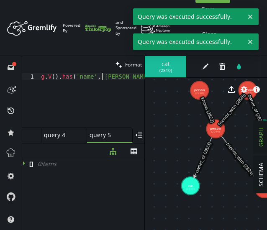
click at [103, 79] on div "g . V ( ) . has ( 'name' , '[PERSON_NAME]' )" at bounding box center [91, 105] width 105 height 65
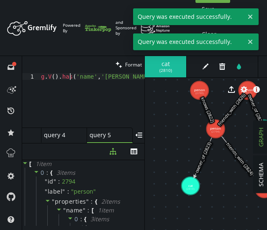
click at [70, 78] on div "g . V ( ) . has ( 'name' , '[PERSON_NAME]' )" at bounding box center [91, 105] width 105 height 65
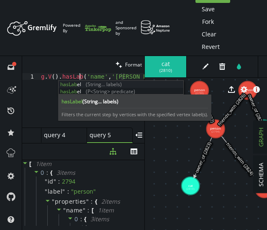
scroll to position [0, 45]
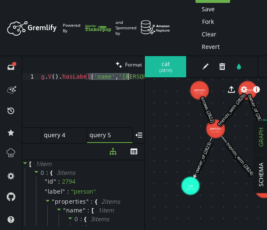
drag, startPoint x: 90, startPoint y: 76, endPoint x: 127, endPoint y: 76, distance: 37.7
click at [127, 76] on div "g . V ( ) . hasLabel ( 'name' , '[PERSON_NAME]' )" at bounding box center [91, 105] width 105 height 65
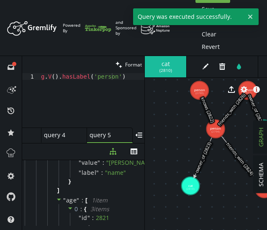
scroll to position [1014, 0]
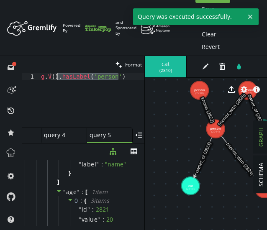
drag, startPoint x: 121, startPoint y: 76, endPoint x: 57, endPoint y: 78, distance: 63.3
click at [57, 78] on div "g . V ( ) . hasLabel ( 'person' )" at bounding box center [91, 105] width 105 height 65
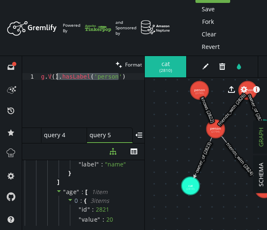
scroll to position [0, 16]
click at [57, 78] on div "g . V ( )" at bounding box center [91, 105] width 105 height 65
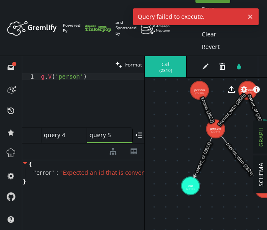
scroll to position [0, 0]
drag, startPoint x: 80, startPoint y: 79, endPoint x: 54, endPoint y: 78, distance: 26.0
click at [54, 78] on div "g . V ( 'person' )" at bounding box center [91, 105] width 105 height 65
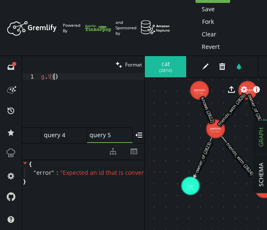
scroll to position [0, 1]
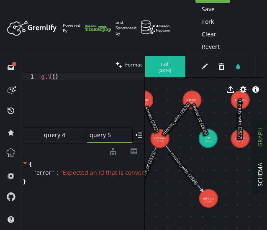
drag, startPoint x: 225, startPoint y: 164, endPoint x: 171, endPoint y: 175, distance: 55.1
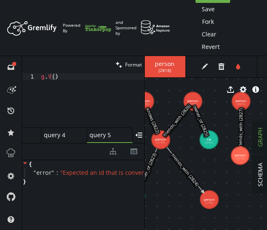
drag, startPoint x: 241, startPoint y: 142, endPoint x: 240, endPoint y: 156, distance: 13.9
click at [54, 77] on div "g . V ( )" at bounding box center [91, 105] width 105 height 65
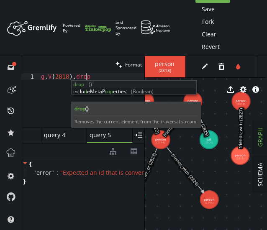
scroll to position [0, 48]
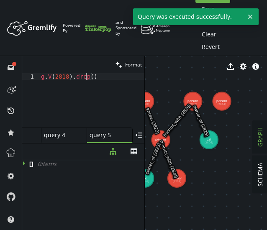
click at [85, 76] on div "g . V ( 2818 ) . drop ( )" at bounding box center [91, 105] width 105 height 65
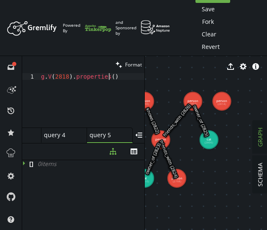
scroll to position [0, 67]
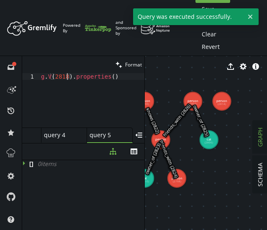
click at [66, 76] on div "g . V ( 2818 ) . properties ( )" at bounding box center [91, 105] width 105 height 65
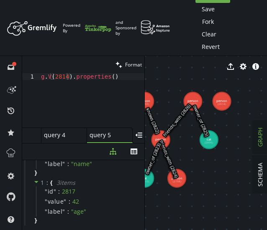
scroll to position [0, 0]
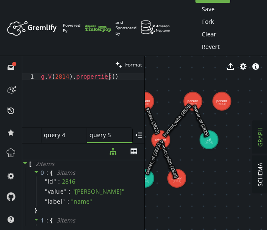
click at [107, 77] on div "g . V ( 2814 ) . properties ( )" at bounding box center [91, 105] width 105 height 65
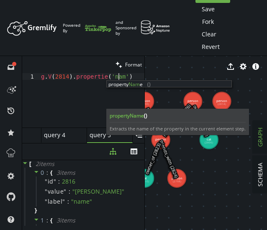
scroll to position [0, 80]
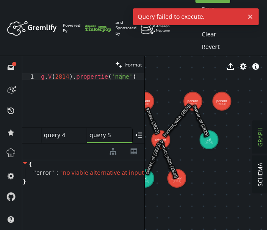
click at [101, 80] on div "g . V ( 2814 ) . propertie ( 'name' )" at bounding box center [91, 105] width 105 height 65
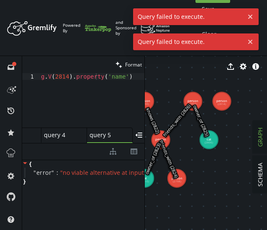
click at [64, 75] on div "g . V ( 2814 ) . property ( 'name' )" at bounding box center [91, 105] width 105 height 65
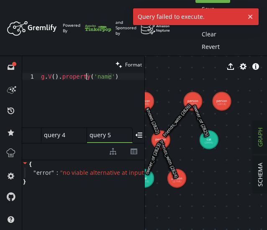
click at [85, 78] on div "g . V ( ) . property ( 'name' )" at bounding box center [91, 105] width 105 height 65
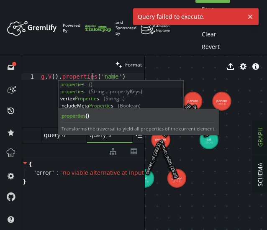
scroll to position [0, 52]
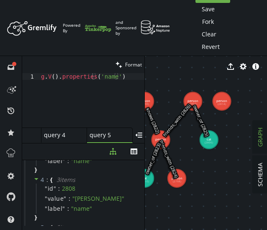
scroll to position [283, 0]
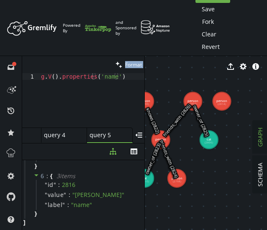
click at [106, 74] on div "clean Format g.V().properties('name') 1 g . V ( ) . properties ( 'name' ) XXXXX…" at bounding box center [83, 99] width 122 height 87
click at [106, 74] on div "g . V ( ) . properties ( 'name' )" at bounding box center [91, 105] width 105 height 65
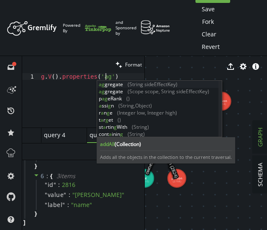
scroll to position [0, 67]
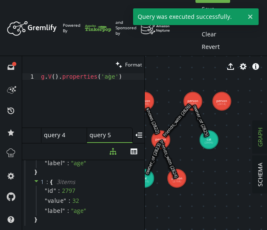
scroll to position [0, 0]
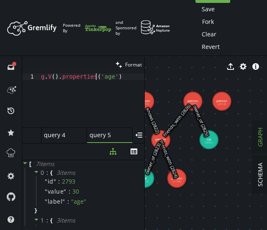
click at [96, 79] on div "g . V ( ) . properties ( 'age' )" at bounding box center [91, 105] width 105 height 65
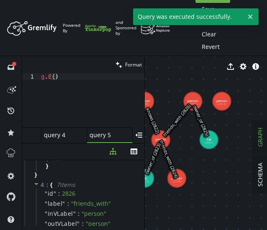
scroll to position [615, 0]
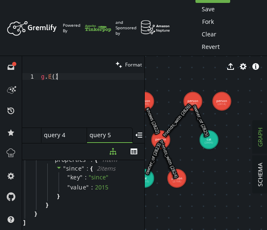
click at [76, 78] on div "g . E ( )" at bounding box center [91, 105] width 105 height 65
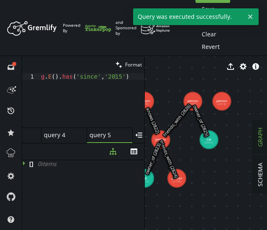
scroll to position [0, 0]
click at [103, 77] on div "g . E ( ) . has ( 'since' , '2015' )" at bounding box center [91, 105] width 105 height 65
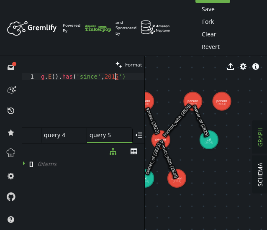
scroll to position [0, 74]
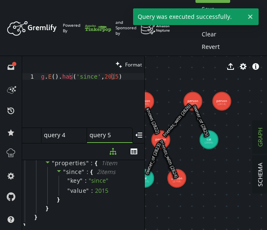
scroll to position [349, 0]
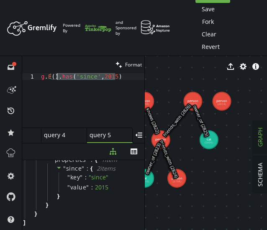
drag, startPoint x: 116, startPoint y: 81, endPoint x: 58, endPoint y: 76, distance: 57.6
click at [58, 76] on div "g . E ( ) . has ( 'since' , 2015 )" at bounding box center [91, 105] width 105 height 65
click at [53, 76] on div "g . E ( )" at bounding box center [91, 105] width 105 height 65
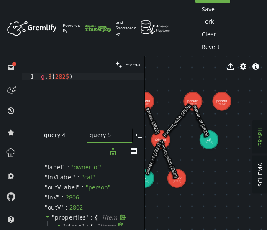
scroll to position [24, 0]
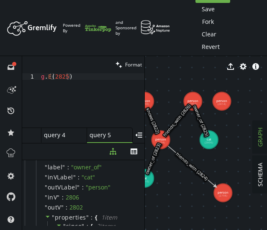
drag, startPoint x: 177, startPoint y: 183, endPoint x: 225, endPoint y: 194, distance: 49.3
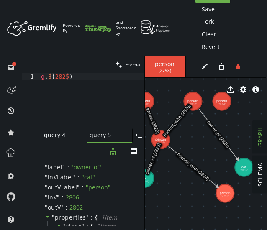
drag, startPoint x: 208, startPoint y: 143, endPoint x: 245, endPoint y: 167, distance: 44.1
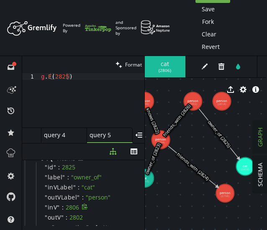
scroll to position [0, 0]
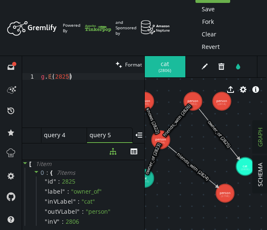
click at [82, 76] on div "g . E ( 2825 )" at bounding box center [91, 105] width 105 height 65
click at [80, 76] on div "g . E ( 2825 )" at bounding box center [91, 100] width 105 height 54
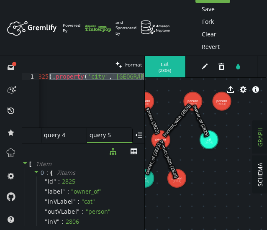
drag, startPoint x: 70, startPoint y: 78, endPoint x: 168, endPoint y: 75, distance: 97.6
click at [168, 75] on div "clean Format g.E(2825).property('city','[GEOGRAPHIC_DATA]') 1 g . E ( 2825 ) . …" at bounding box center [144, 143] width 245 height 174
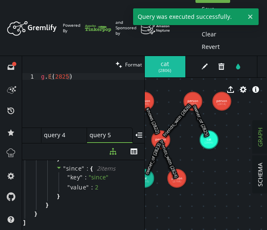
scroll to position [73, 0]
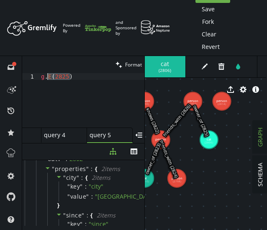
drag, startPoint x: 74, startPoint y: 77, endPoint x: 48, endPoint y: 75, distance: 26.0
click at [48, 75] on div "g . E ( 2825 )" at bounding box center [91, 103] width 105 height 61
click at [54, 77] on div "g . V ( ) . out ( )" at bounding box center [91, 105] width 105 height 65
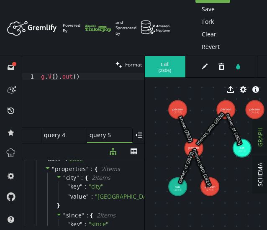
drag, startPoint x: 165, startPoint y: 136, endPoint x: 198, endPoint y: 144, distance: 34.0
click at [198, 144] on text "friends_with (2826)" at bounding box center [210, 129] width 30 height 35
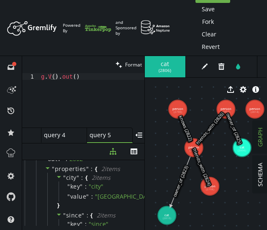
drag, startPoint x: 177, startPoint y: 186, endPoint x: 165, endPoint y: 217, distance: 33.0
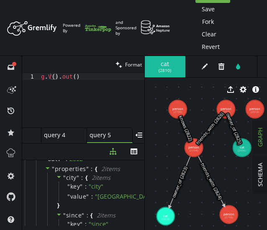
drag, startPoint x: 209, startPoint y: 189, endPoint x: 232, endPoint y: 218, distance: 36.6
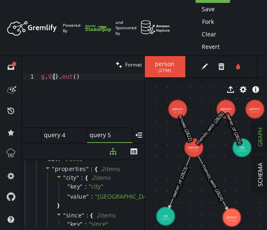
click at [52, 78] on div "g . V ( ) . out ( )" at bounding box center [91, 105] width 105 height 65
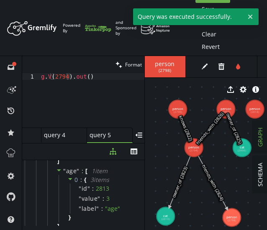
scroll to position [105, 0]
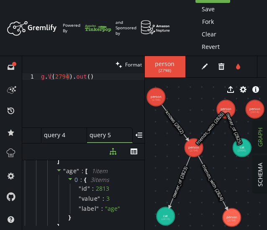
drag, startPoint x: 173, startPoint y: 107, endPoint x: 155, endPoint y: 97, distance: 21.0
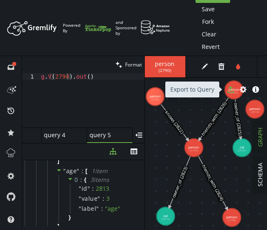
drag, startPoint x: 225, startPoint y: 110, endPoint x: 234, endPoint y: 90, distance: 21.8
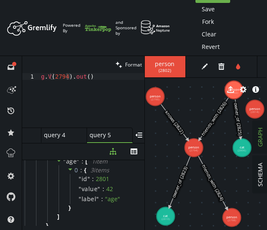
scroll to position [321, 0]
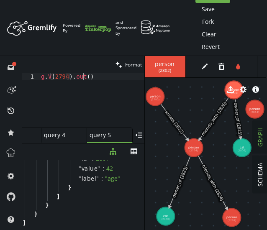
click at [83, 79] on div "g . V ( 2794 ) . out ( )" at bounding box center [91, 105] width 105 height 65
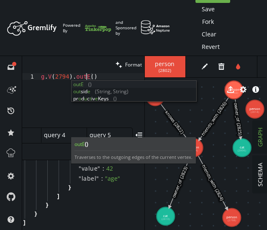
scroll to position [0, 45]
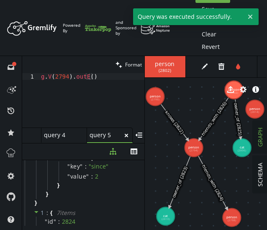
scroll to position [94, 0]
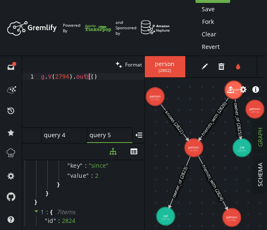
click at [90, 77] on div "g . V ( 2794 ) . outE ( )" at bounding box center [91, 105] width 105 height 65
click at [93, 77] on div "g . V ( 2794 ) . outE ( )" at bounding box center [91, 105] width 105 height 65
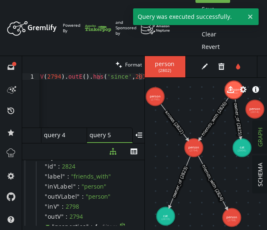
scroll to position [0, 0]
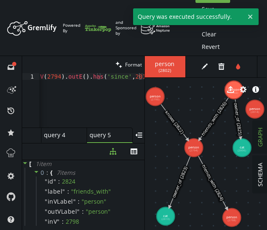
click at [217, 190] on icon at bounding box center [213, 182] width 29 height 53
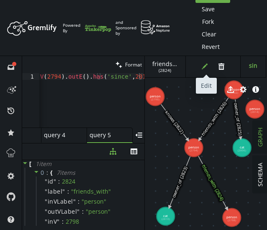
click at [205, 67] on icon "button" at bounding box center [205, 67] width 6 height 6
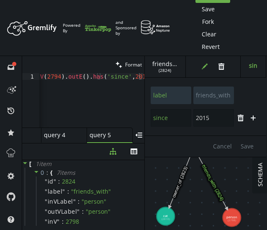
click at [207, 154] on div "Cancel Save" at bounding box center [205, 146] width 122 height 21
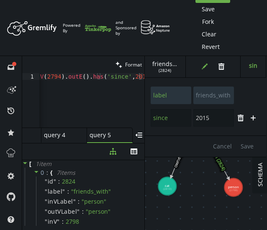
click at [224, 145] on div "friends_with ( 2824 ) edit trash since : 2015 label friends_with since [DATE] t…" at bounding box center [205, 143] width 122 height 174
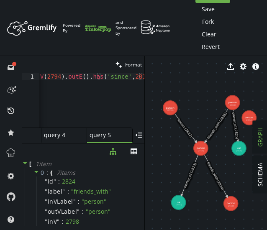
drag, startPoint x: 190, startPoint y: 164, endPoint x: 222, endPoint y: 165, distance: 31.9
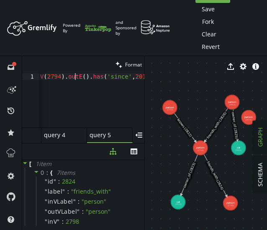
click at [75, 78] on div "g . V ( 2794 ) . outE ( ) . has ( 'since' , 2015 )" at bounding box center [87, 103] width 113 height 61
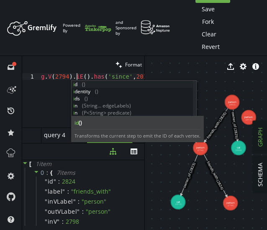
scroll to position [0, 39]
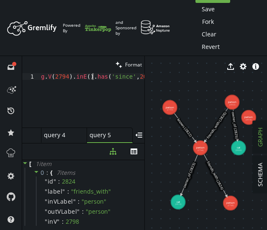
click at [91, 78] on div "g . V ( 2794 ) . inE ( ) . has ( 'since' , 2015 )" at bounding box center [94, 103] width 110 height 61
click at [81, 77] on div "g . V ( 2794 ) . inE ( ) . has ( 'since' , 2015 )" at bounding box center [94, 103] width 110 height 61
click at [139, 76] on div "g . V ( 2794 ) . inE ( ) . has ( 'since' , 2015 )" at bounding box center [90, 103] width 110 height 61
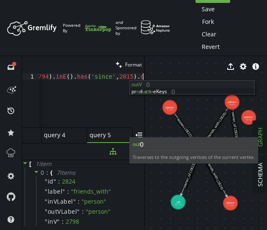
scroll to position [0, 27]
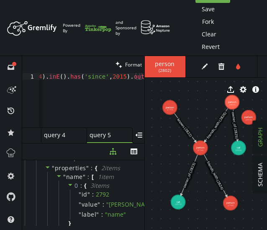
scroll to position [173, 0]
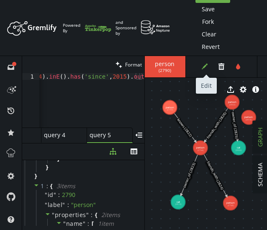
click at [206, 64] on icon "edit" at bounding box center [205, 66] width 7 height 7
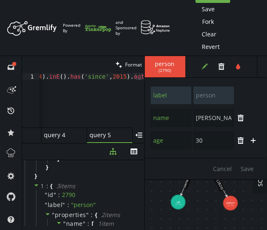
click at [176, 160] on div "Cancel Save" at bounding box center [205, 168] width 122 height 21
click at [249, 155] on div "label person name [PERSON_NAME] trash age [DEMOGRAPHIC_DATA] trash plus" at bounding box center [205, 118] width 122 height 80
click at [242, 177] on div "Cancel Save" at bounding box center [205, 168] width 122 height 21
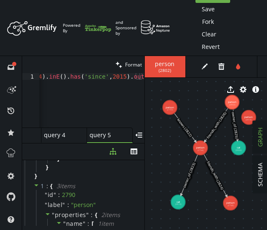
click at [157, 63] on span "person" at bounding box center [164, 64] width 25 height 8
click at [204, 67] on icon "button" at bounding box center [205, 67] width 6 height 6
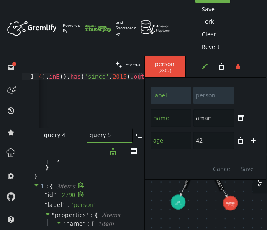
click at [135, 192] on div "" id " : 2790" at bounding box center [89, 195] width 106 height 10
click at [137, 74] on div "g . V ( 2794 ) . inE ( ) . has ( 'since' , 2015 ) . outV ( )" at bounding box center [78, 103] width 132 height 61
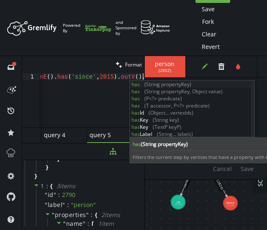
scroll to position [0, 46]
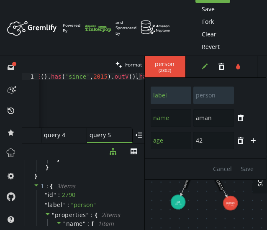
click at [171, 176] on div "Cancel Save" at bounding box center [205, 168] width 122 height 21
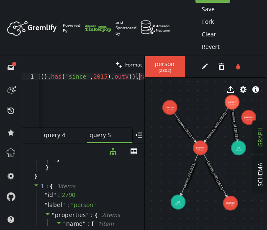
click at [139, 75] on div "g . V ( 2794 ) . inE ( ) . has ( 'since' , 2015 ) . outV ( ) . has ( )" at bounding box center [69, 103] width 152 height 61
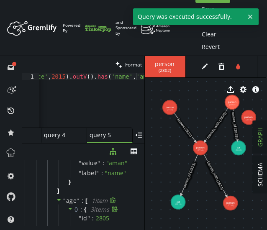
scroll to position [0, 0]
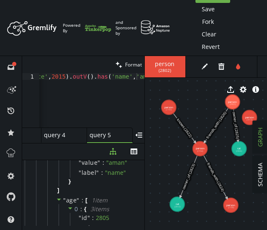
click at [128, 78] on div "g . V ( 2794 ) . inE ( ) . has ( 'since' , 2015 ) . outV ( ) . has ( 'name' , […" at bounding box center [48, 103] width 194 height 61
click at [127, 78] on div "g . V ( 2794 ) . inE ( ) . has ( 'since' , 2015 ) . outV ( ) . has ( 'name' , '…" at bounding box center [26, 103] width 235 height 61
click at [119, 78] on div "g . V ( 2794 ) . inE ( ) . has ( 'since' , 2015 ) . outV ( ) . has ( 'name' , '…" at bounding box center [26, 103] width 235 height 61
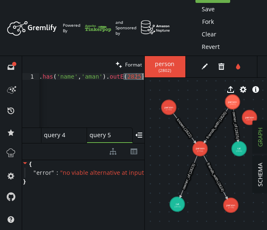
drag, startPoint x: 122, startPoint y: 78, endPoint x: 154, endPoint y: 76, distance: 31.9
click at [154, 76] on div "clean Format g.V(2794).inE().has('since',2015).outV().has('name','aman').outE(2…" at bounding box center [144, 143] width 245 height 174
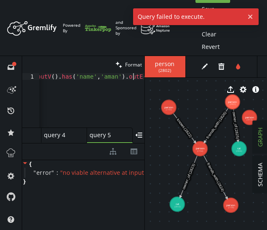
click at [134, 77] on div "g . V ( 2794 ) . inE ( ) . has ( 'since' , 2015 ) . outV ( ) . has ( 'name' , '…" at bounding box center [29, 103] width 229 height 61
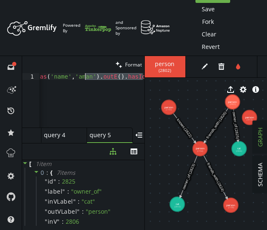
drag, startPoint x: 142, startPoint y: 79, endPoint x: 85, endPoint y: 77, distance: 57.9
click at [85, 77] on div "g . V ( 2794 ) . inE ( ) . has ( 'since' , 2015 ) . outV ( ) . has ( 'name' , '…" at bounding box center [17, 103] width 255 height 61
type textarea "g.V(2794).inE().has('since',2015).outV().has('name','aman').both()"
